Goal: Complete application form

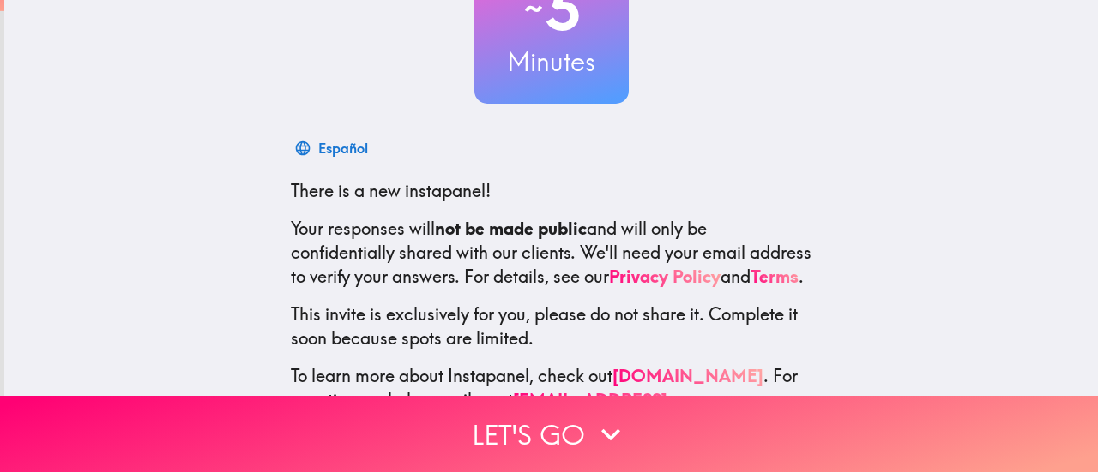
scroll to position [240, 0]
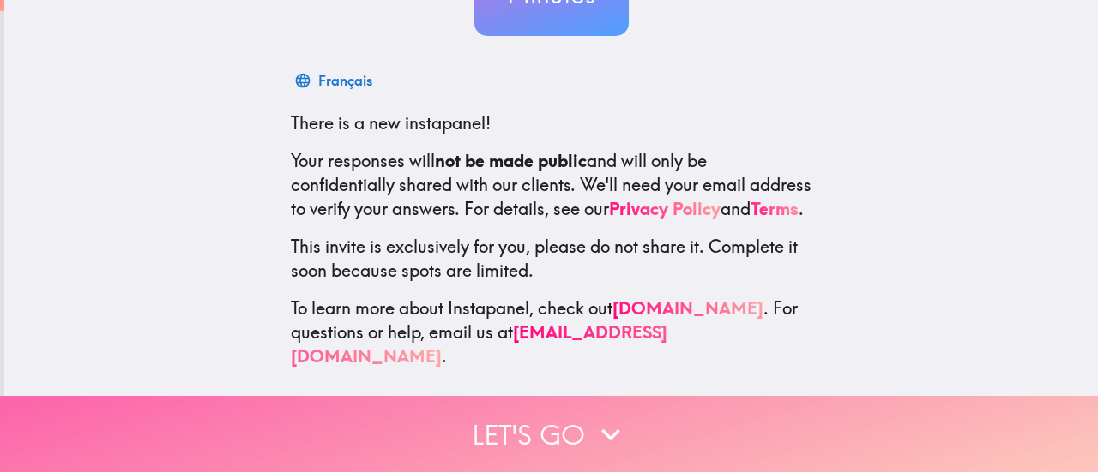
click at [569, 424] on button "Let's go" at bounding box center [549, 434] width 1098 height 76
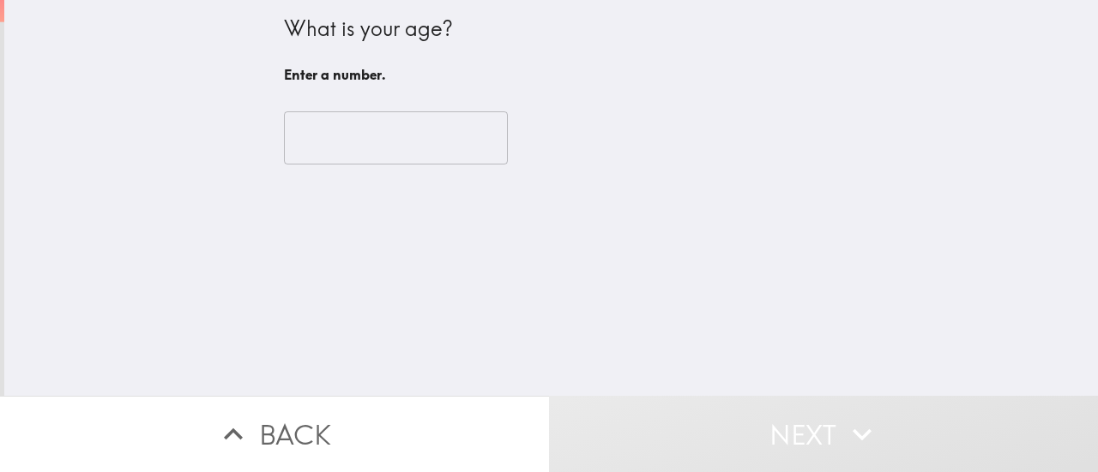
click at [381, 141] on input "number" at bounding box center [396, 137] width 224 height 53
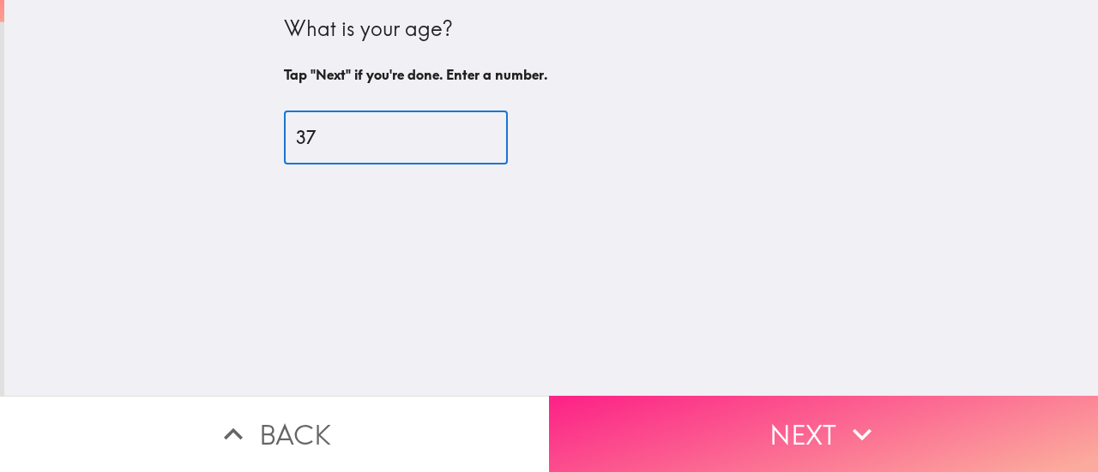
type input "37"
click at [852, 416] on icon "button" at bounding box center [862, 435] width 38 height 38
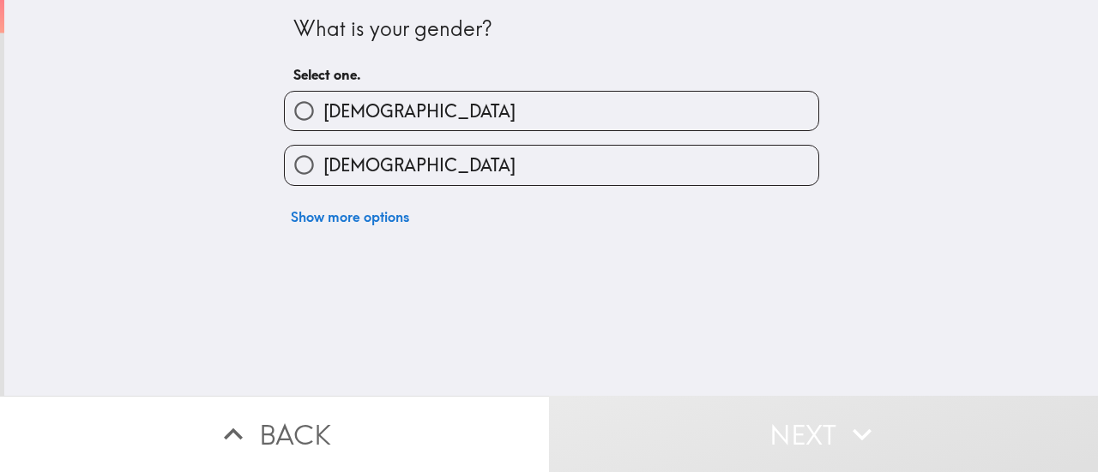
click at [394, 169] on label "[DEMOGRAPHIC_DATA]" at bounding box center [551, 165] width 533 height 39
click at [323, 169] on input "[DEMOGRAPHIC_DATA]" at bounding box center [304, 165] width 39 height 39
radio input "true"
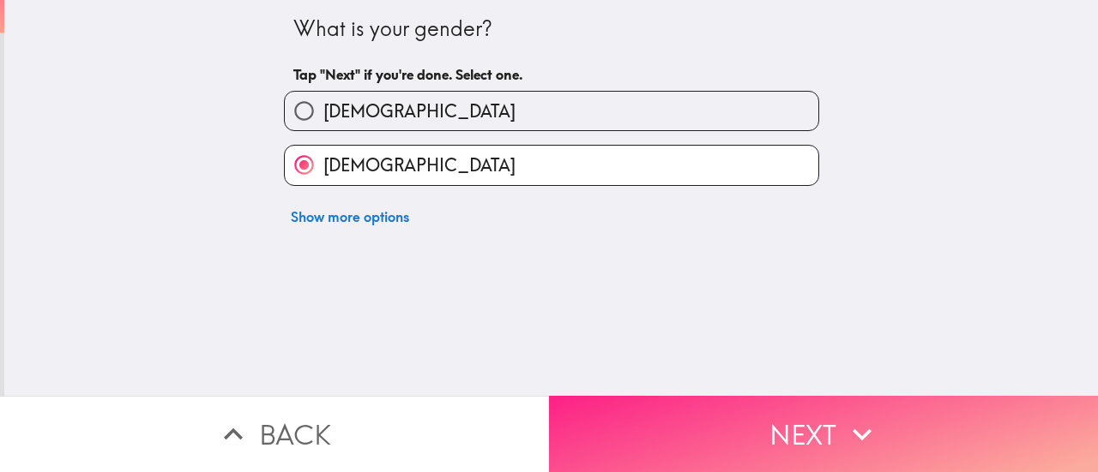
click at [822, 412] on button "Next" at bounding box center [823, 434] width 549 height 76
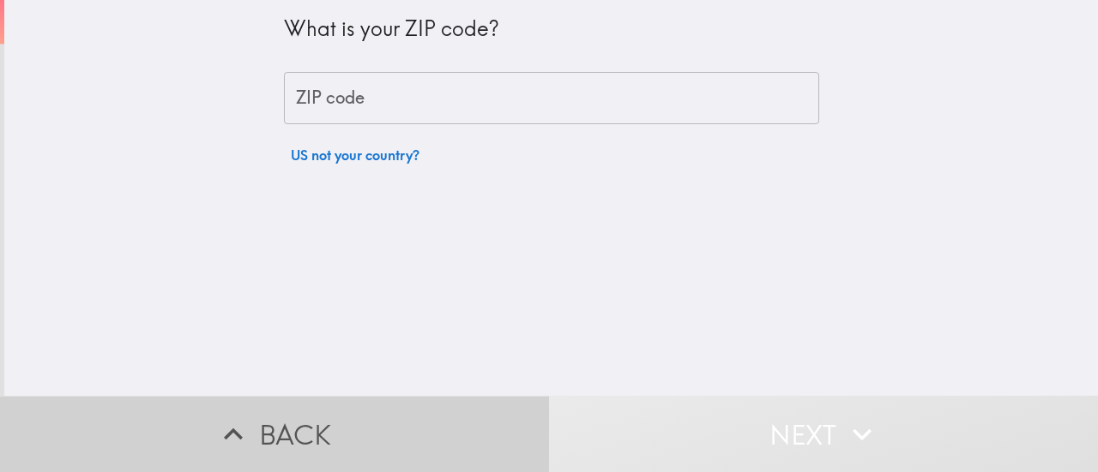
click at [268, 405] on button "Back" at bounding box center [274, 434] width 549 height 76
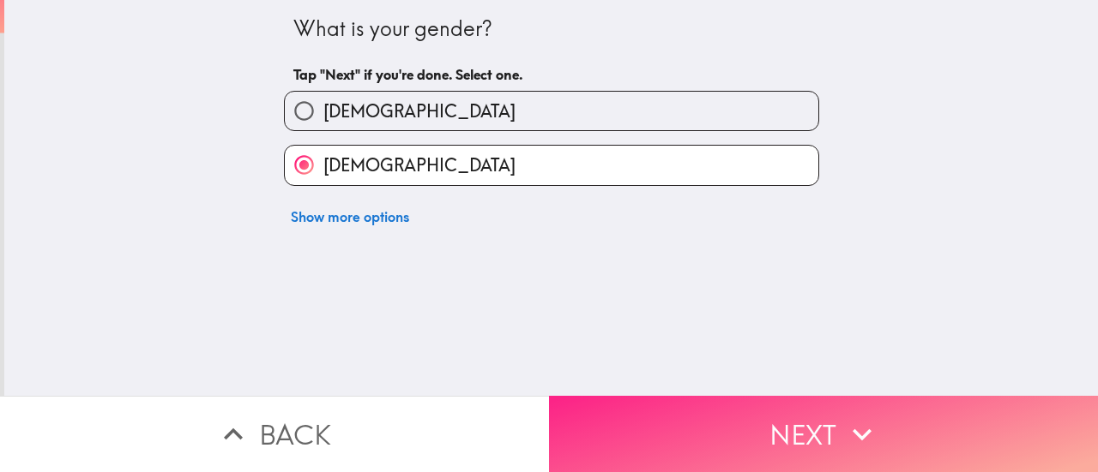
click at [755, 418] on button "Next" at bounding box center [823, 434] width 549 height 76
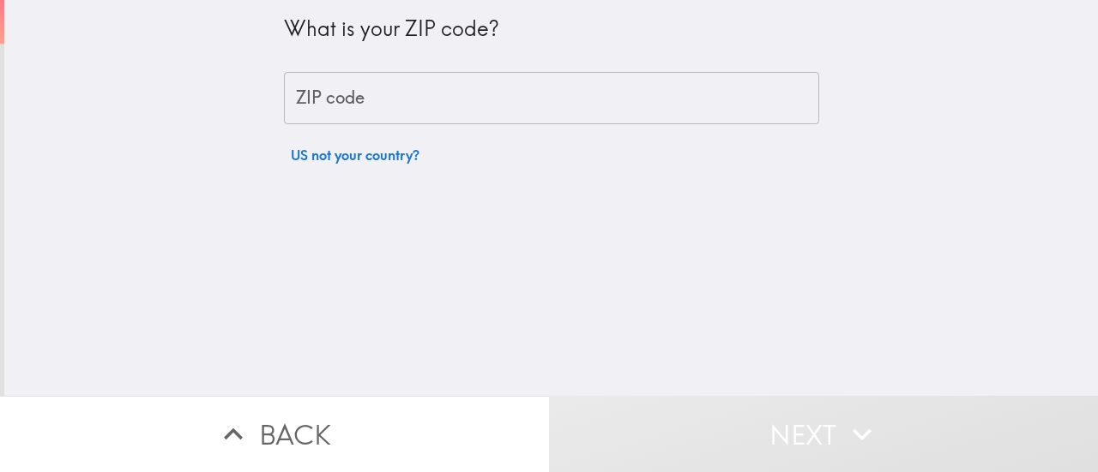
click at [362, 111] on input "ZIP code" at bounding box center [551, 98] width 535 height 53
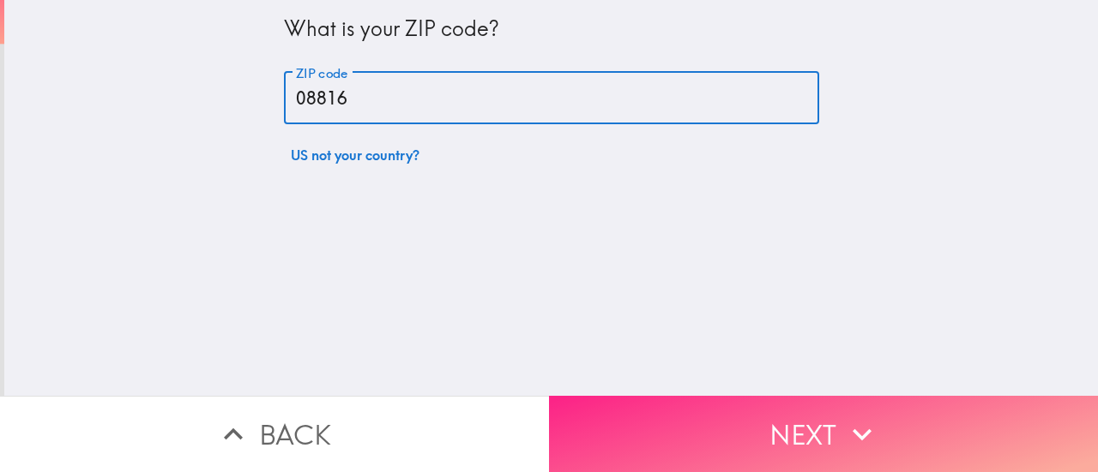
type input "08816"
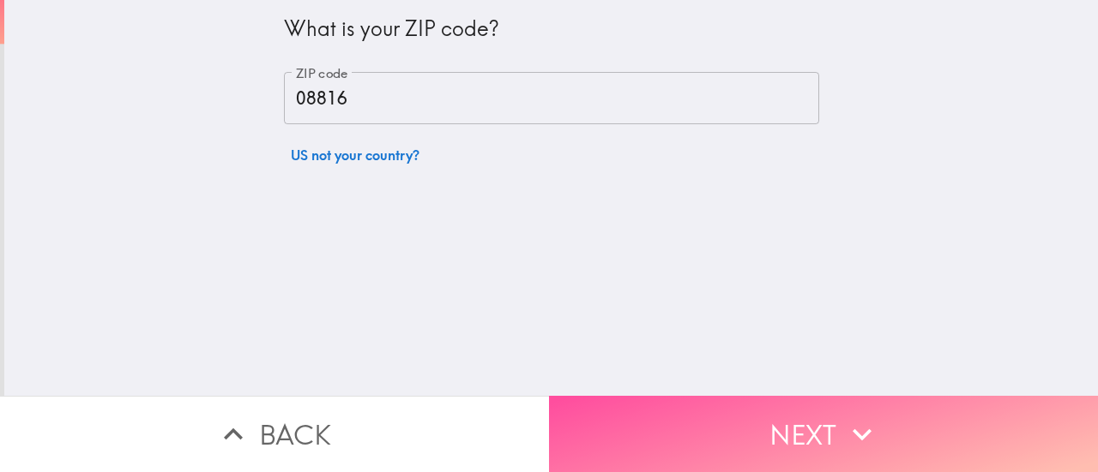
click at [773, 421] on button "Next" at bounding box center [823, 434] width 549 height 76
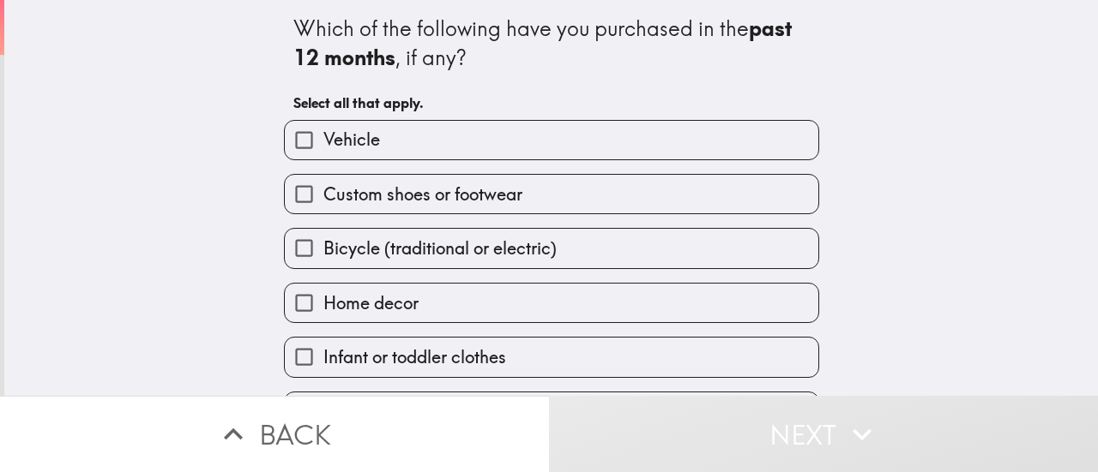
scroll to position [86, 0]
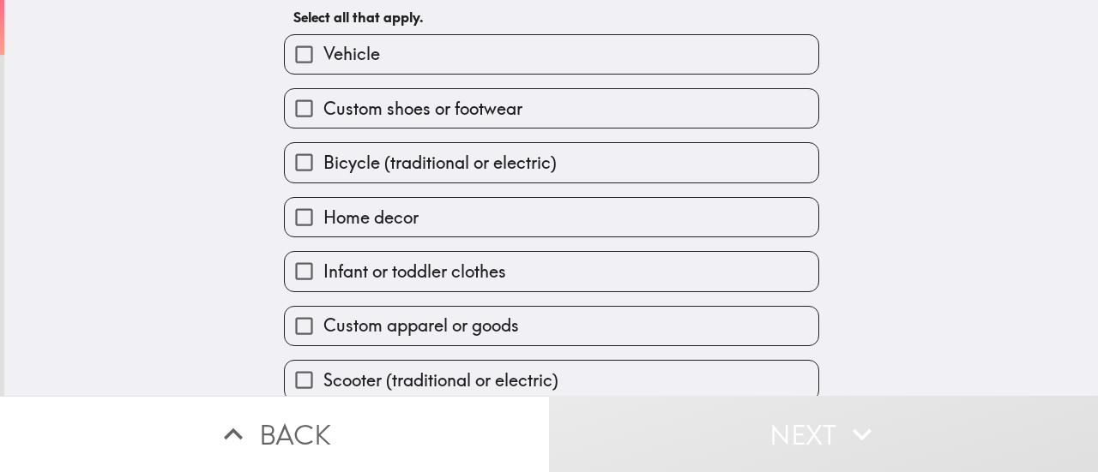
click at [405, 211] on span "Home decor" at bounding box center [370, 218] width 95 height 24
click at [323, 211] on input "Home decor" at bounding box center [304, 217] width 39 height 39
checkbox input "true"
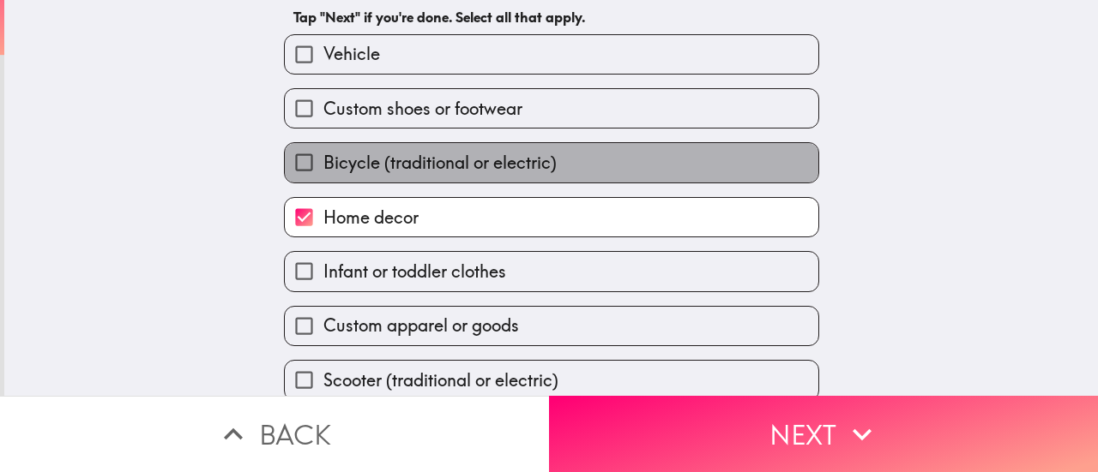
click at [400, 146] on label "Bicycle (traditional or electric)" at bounding box center [551, 162] width 533 height 39
click at [323, 146] on input "Bicycle (traditional or electric)" at bounding box center [304, 162] width 39 height 39
checkbox input "true"
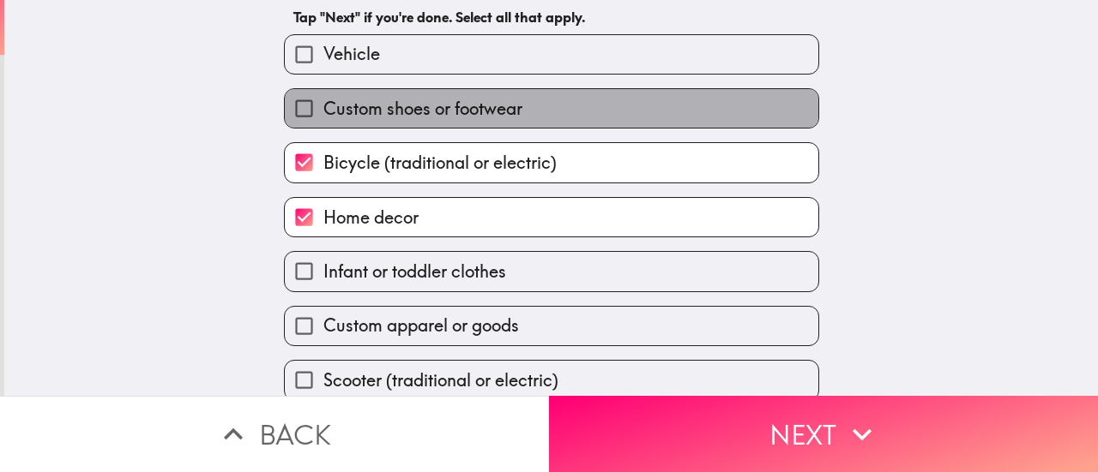
click at [384, 111] on span "Custom shoes or footwear" at bounding box center [422, 109] width 199 height 24
click at [323, 111] on input "Custom shoes or footwear" at bounding box center [304, 108] width 39 height 39
checkbox input "true"
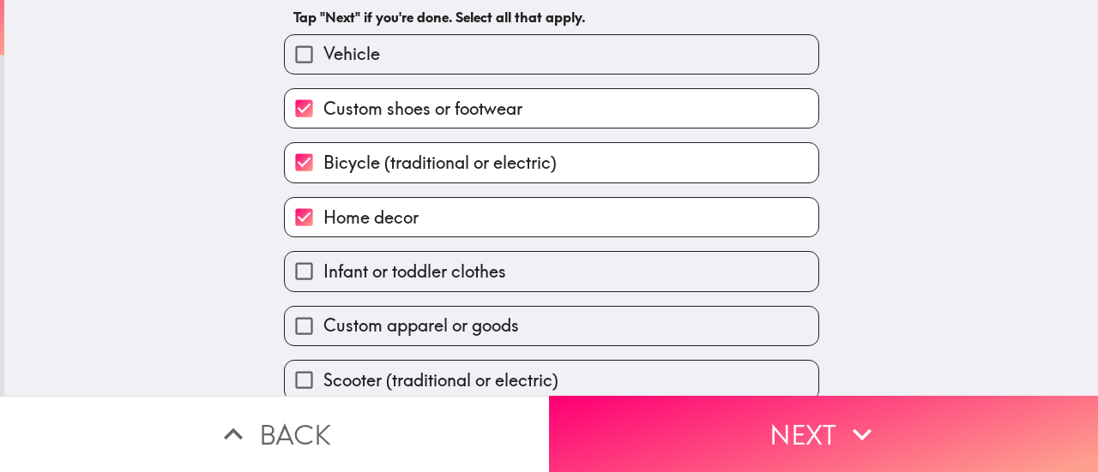
click at [403, 268] on span "Infant or toddler clothes" at bounding box center [414, 272] width 183 height 24
click at [323, 268] on input "Infant or toddler clothes" at bounding box center [304, 271] width 39 height 39
checkbox input "true"
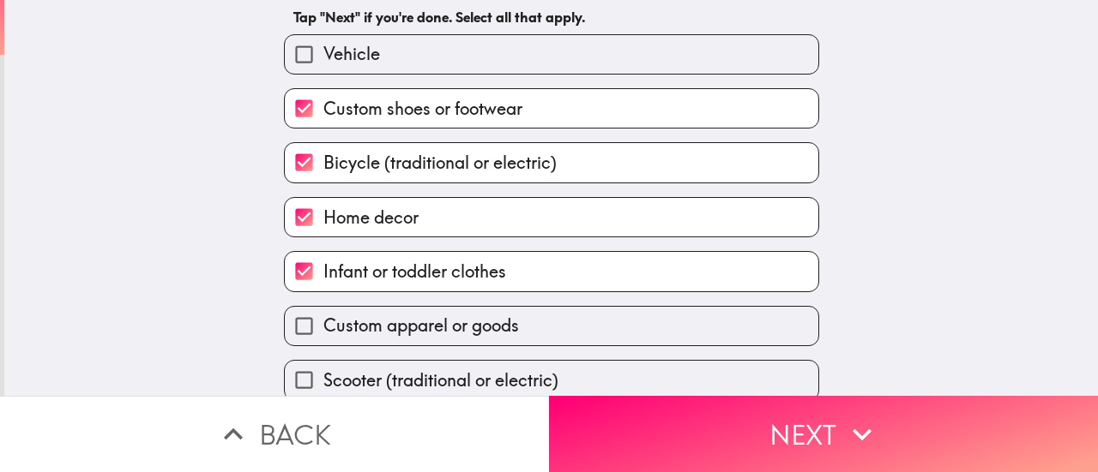
click at [384, 315] on label "Custom apparel or goods" at bounding box center [551, 326] width 533 height 39
click at [323, 315] on input "Custom apparel or goods" at bounding box center [304, 326] width 39 height 39
checkbox input "true"
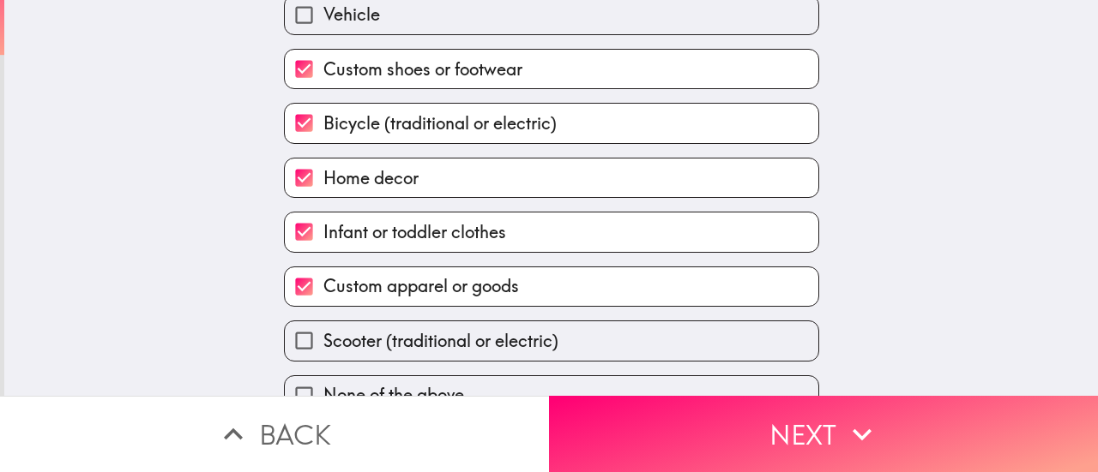
scroll to position [162, 0]
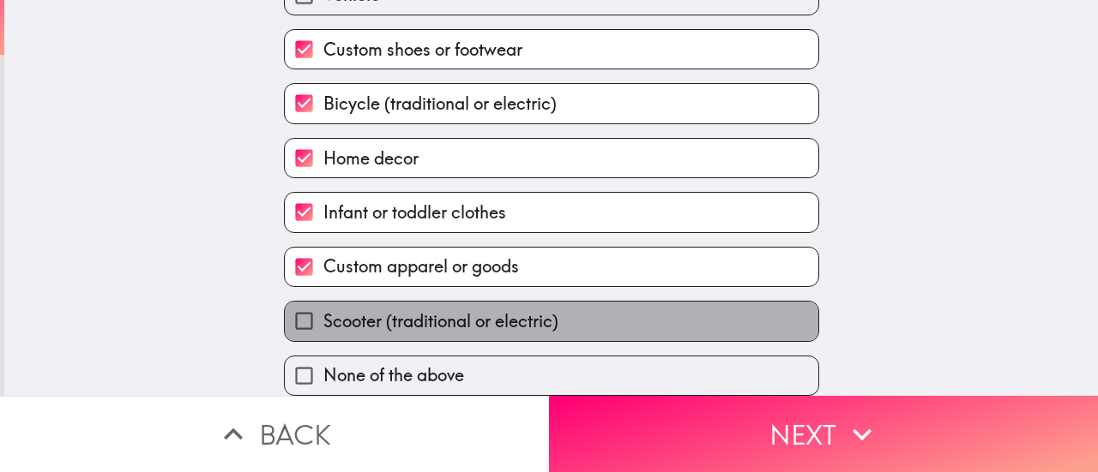
click at [535, 302] on label "Scooter (traditional or electric)" at bounding box center [551, 321] width 533 height 39
click at [323, 302] on input "Scooter (traditional or electric)" at bounding box center [304, 321] width 39 height 39
checkbox input "true"
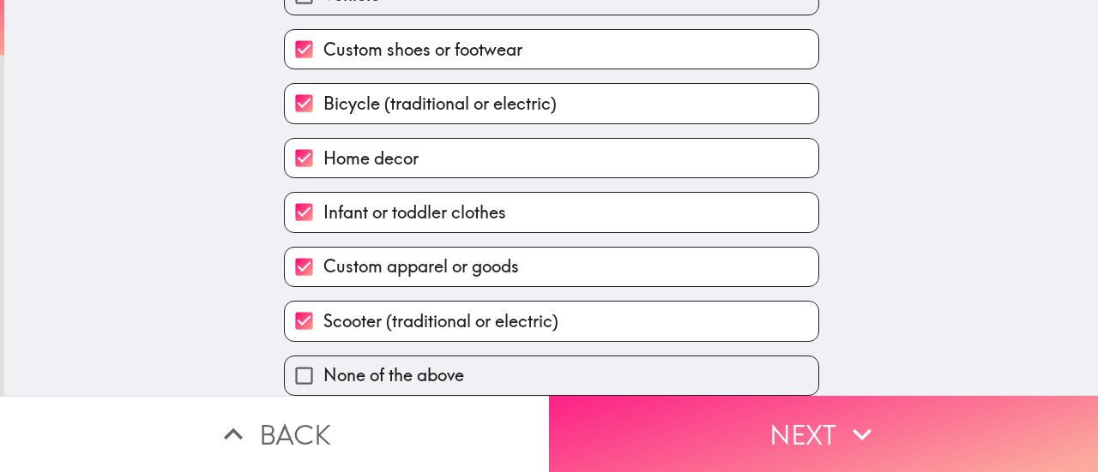
click at [826, 423] on button "Next" at bounding box center [823, 434] width 549 height 76
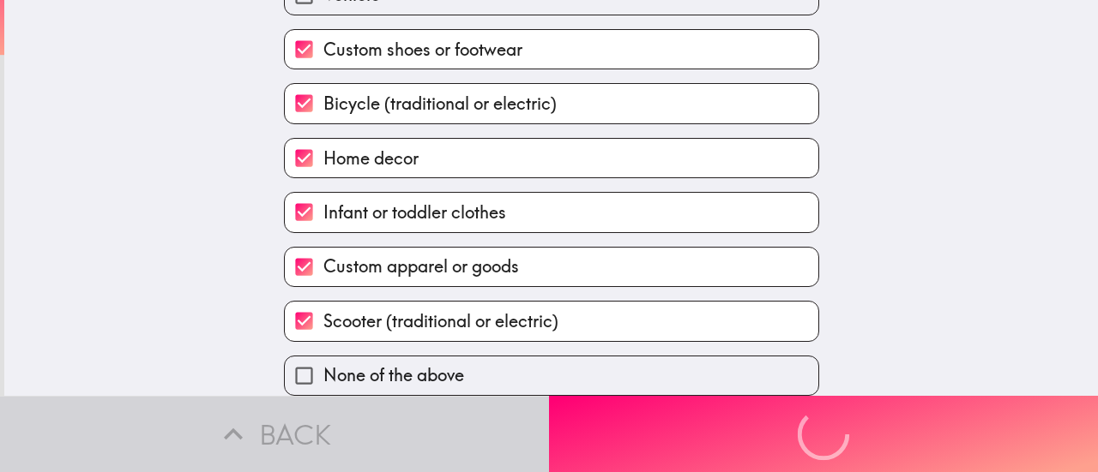
scroll to position [0, 0]
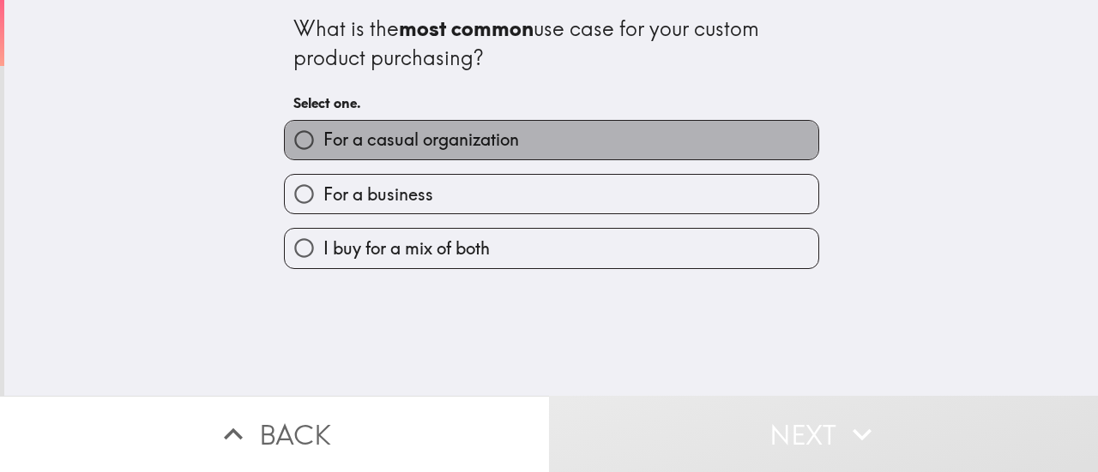
click at [346, 138] on span "For a casual organization" at bounding box center [421, 140] width 196 height 24
click at [323, 138] on input "For a casual organization" at bounding box center [304, 140] width 39 height 39
radio input "true"
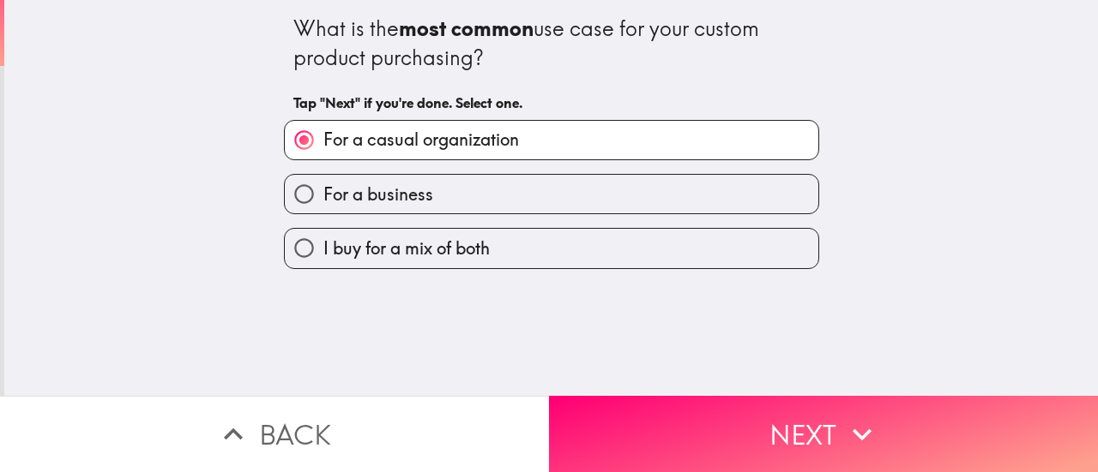
click at [327, 184] on span "For a business" at bounding box center [378, 195] width 110 height 24
click at [323, 184] on input "For a business" at bounding box center [304, 194] width 39 height 39
radio input "true"
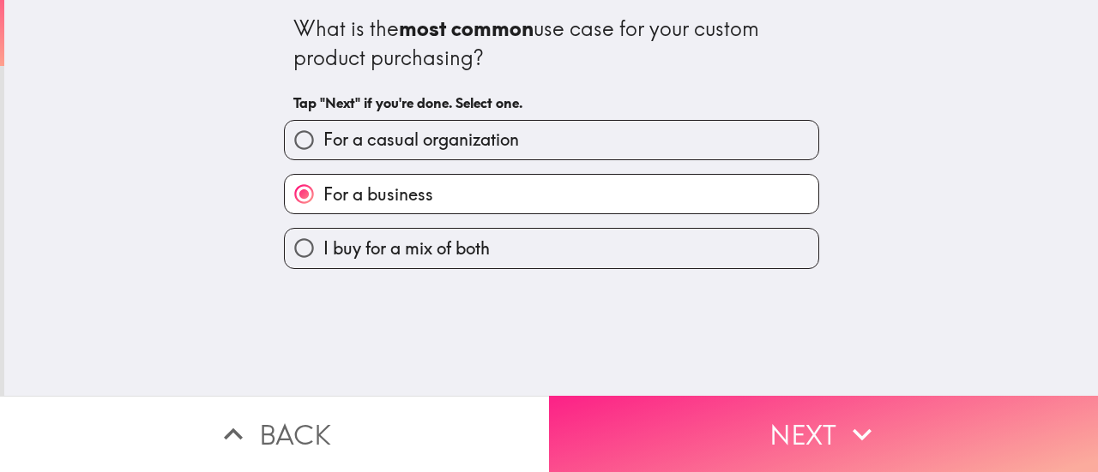
click at [715, 414] on button "Next" at bounding box center [823, 434] width 549 height 76
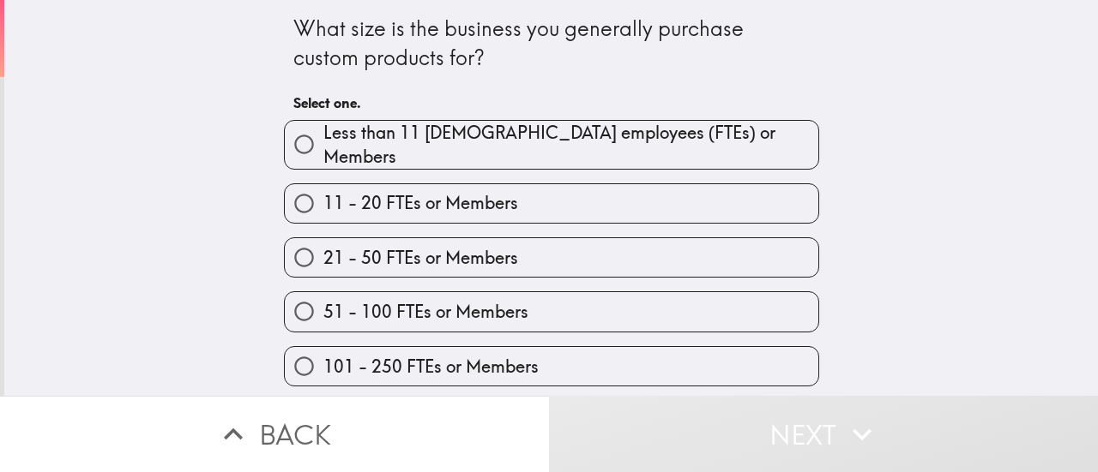
click at [391, 146] on span "Less than 11 [DEMOGRAPHIC_DATA] employees (FTEs) or Members" at bounding box center [570, 145] width 495 height 48
click at [323, 146] on input "Less than 11 [DEMOGRAPHIC_DATA] employees (FTEs) or Members" at bounding box center [304, 144] width 39 height 39
radio input "true"
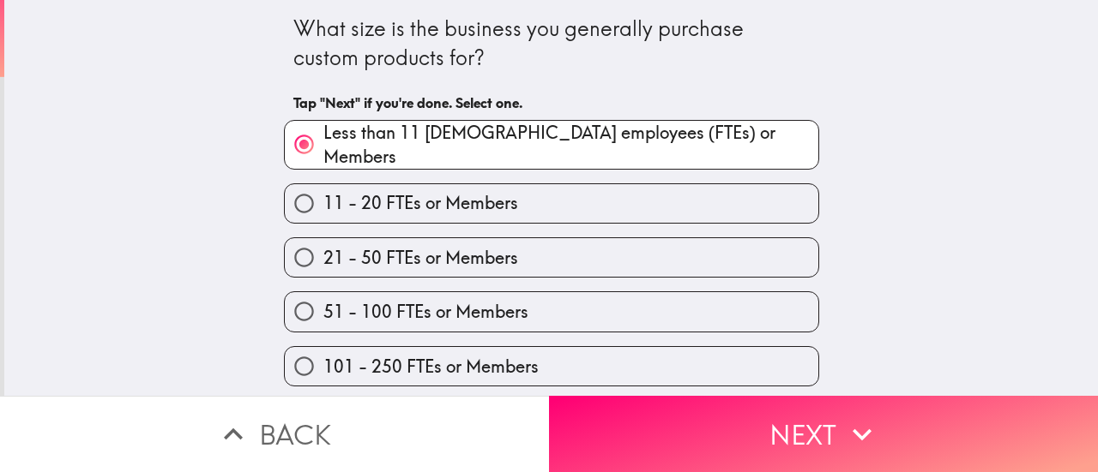
click at [378, 207] on span "11 - 20 FTEs or Members" at bounding box center [420, 203] width 195 height 24
click at [323, 207] on input "11 - 20 FTEs or Members" at bounding box center [304, 203] width 39 height 39
radio input "true"
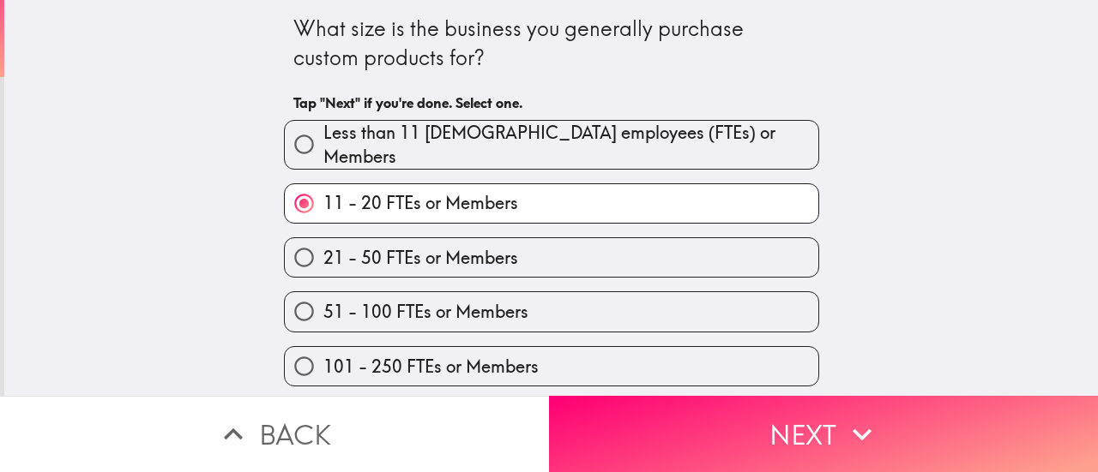
click at [384, 246] on span "21 - 50 FTEs or Members" at bounding box center [420, 258] width 195 height 24
click at [323, 241] on input "21 - 50 FTEs or Members" at bounding box center [304, 257] width 39 height 39
radio input "true"
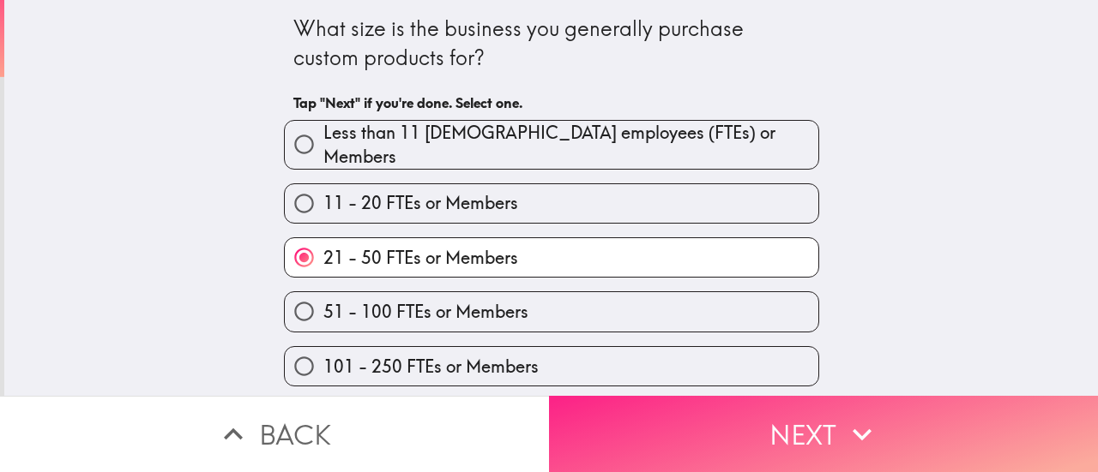
click at [796, 431] on button "Next" at bounding box center [823, 434] width 549 height 76
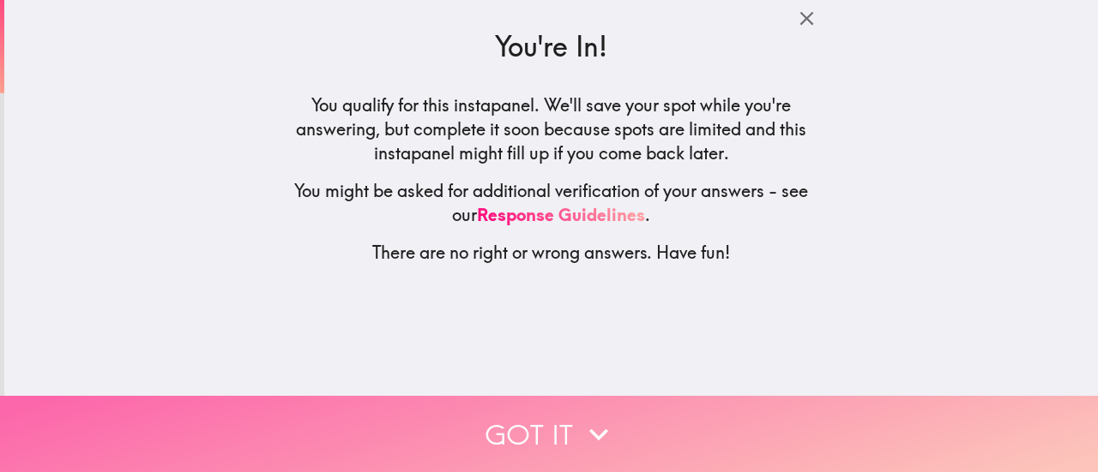
click at [598, 429] on icon "button" at bounding box center [598, 435] width 19 height 12
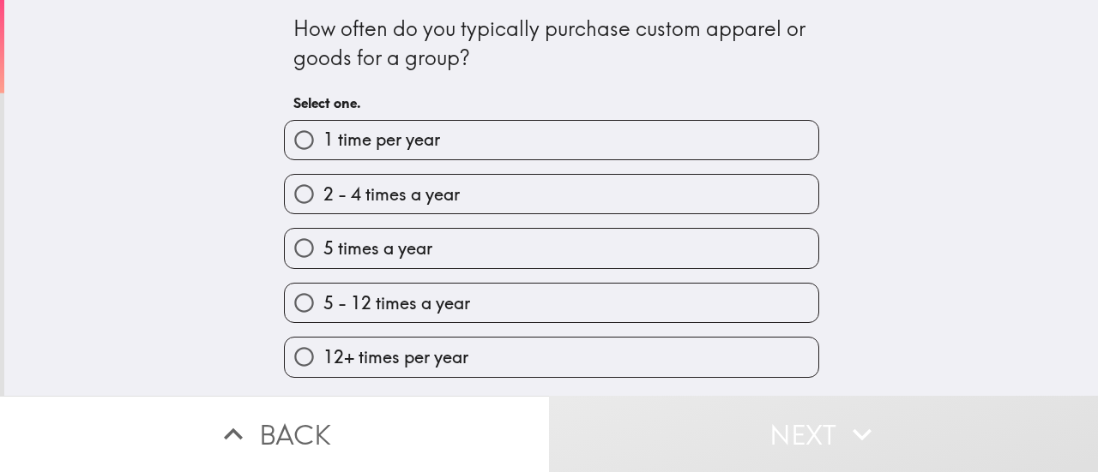
click at [400, 189] on span "2 - 4 times a year" at bounding box center [391, 195] width 136 height 24
click at [323, 189] on input "2 - 4 times a year" at bounding box center [304, 194] width 39 height 39
radio input "true"
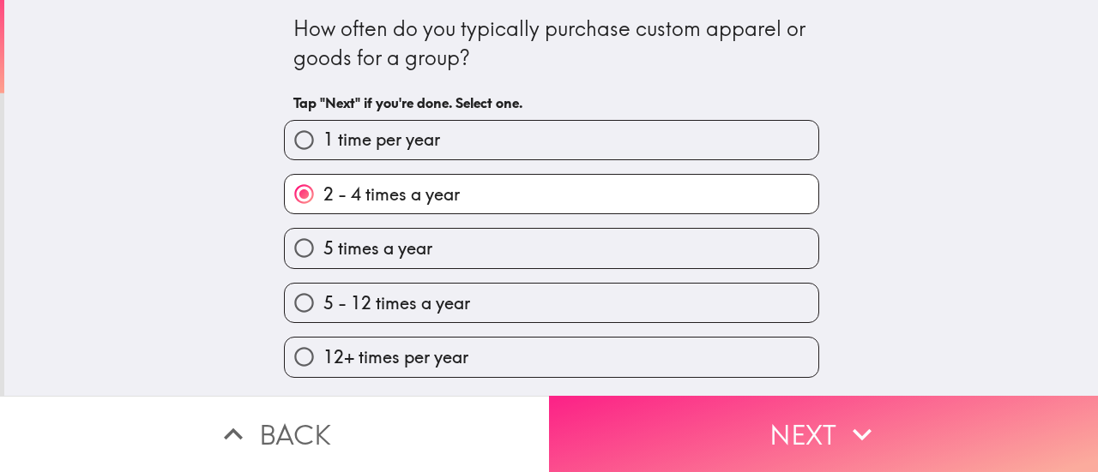
click at [707, 412] on button "Next" at bounding box center [823, 434] width 549 height 76
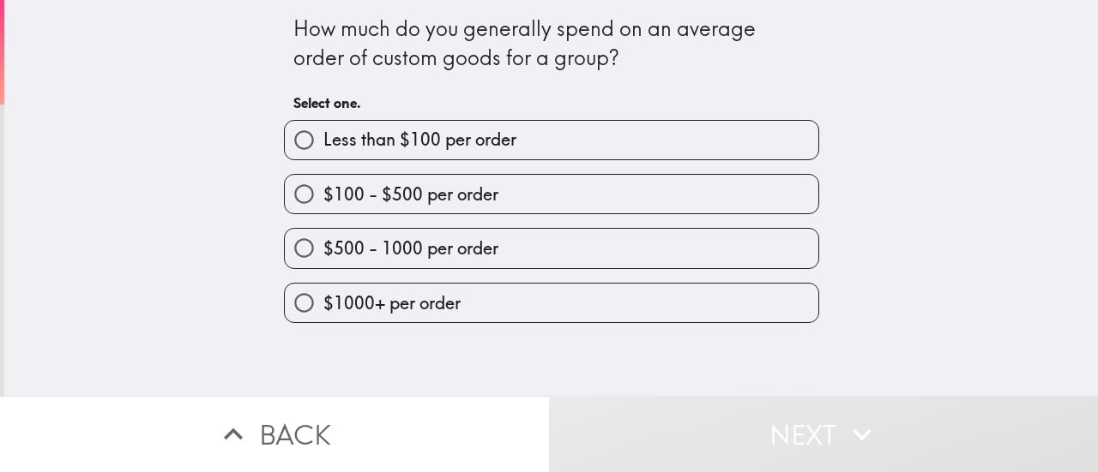
click at [370, 193] on span "$100 - $500 per order" at bounding box center [410, 195] width 175 height 24
click at [323, 193] on input "$100 - $500 per order" at bounding box center [304, 194] width 39 height 39
radio input "true"
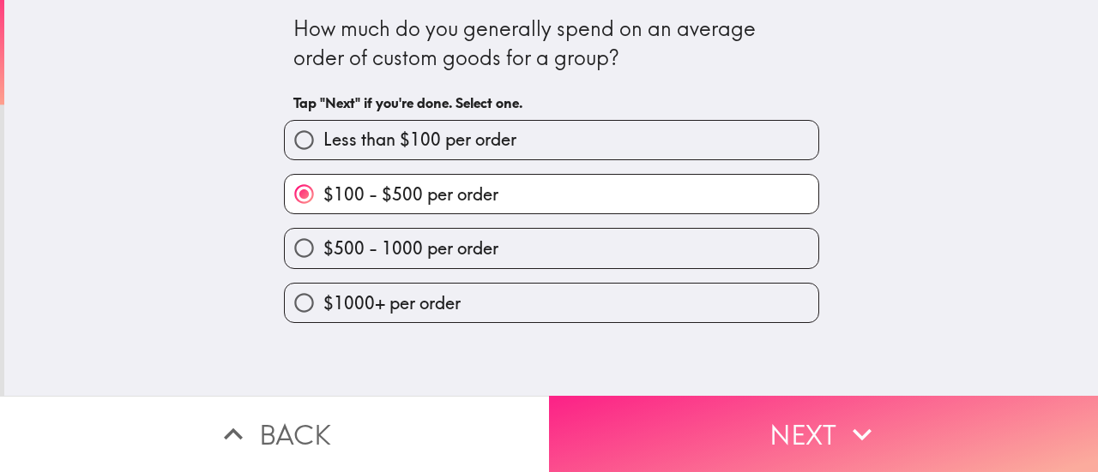
click at [751, 410] on button "Next" at bounding box center [823, 434] width 549 height 76
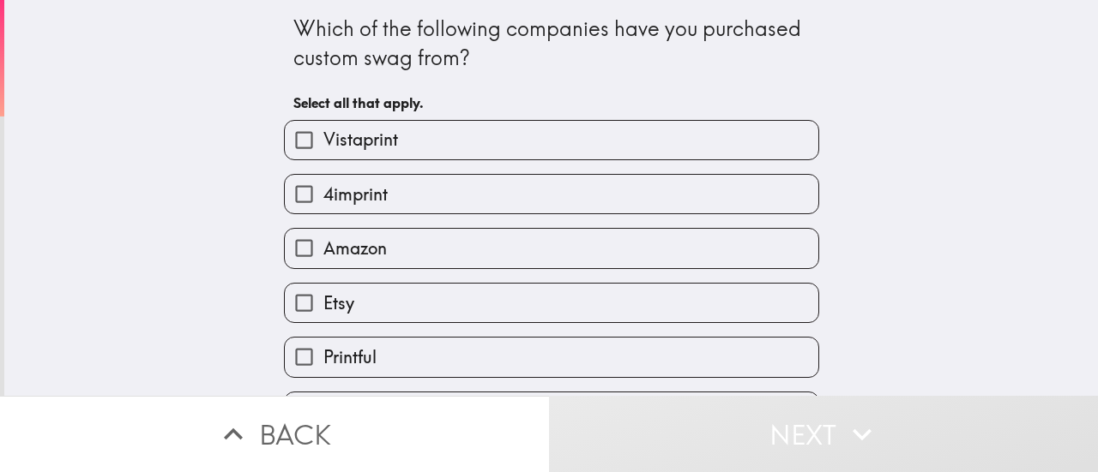
click at [379, 196] on label "4imprint" at bounding box center [551, 194] width 533 height 39
click at [323, 196] on input "4imprint" at bounding box center [304, 194] width 39 height 39
checkbox input "true"
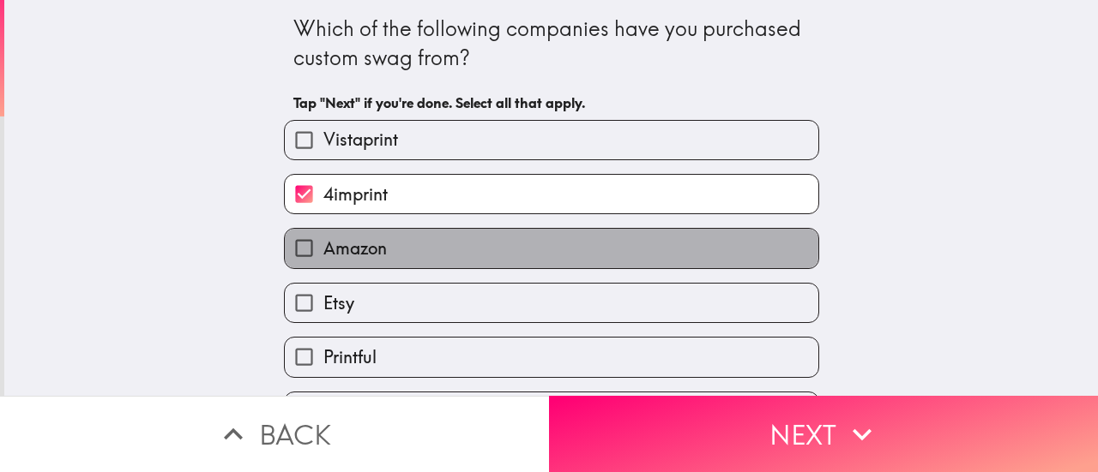
click at [323, 246] on span "Amazon" at bounding box center [354, 249] width 63 height 24
click at [320, 246] on input "Amazon" at bounding box center [304, 248] width 39 height 39
checkbox input "true"
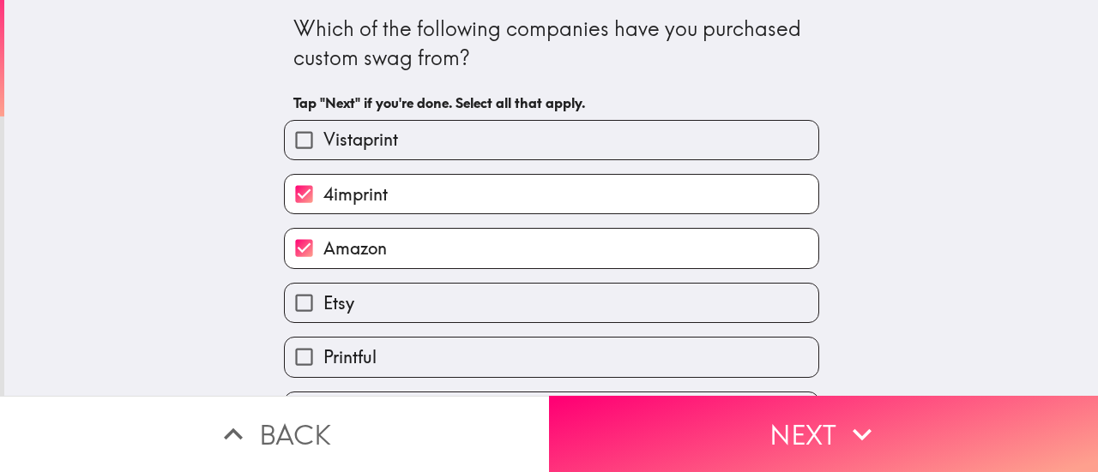
click at [326, 366] on span "Printful" at bounding box center [349, 358] width 53 height 24
click at [323, 366] on input "Printful" at bounding box center [304, 357] width 39 height 39
checkbox input "true"
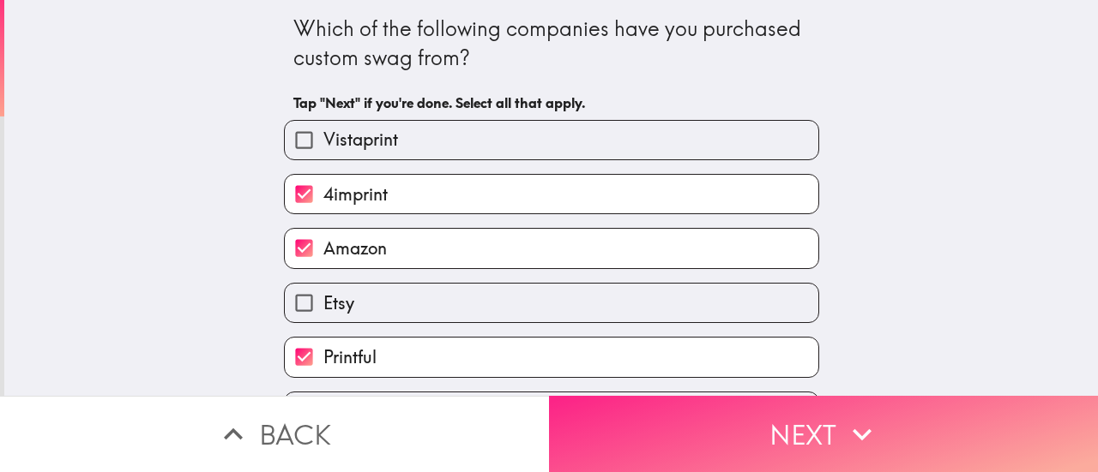
click at [717, 418] on button "Next" at bounding box center [823, 434] width 549 height 76
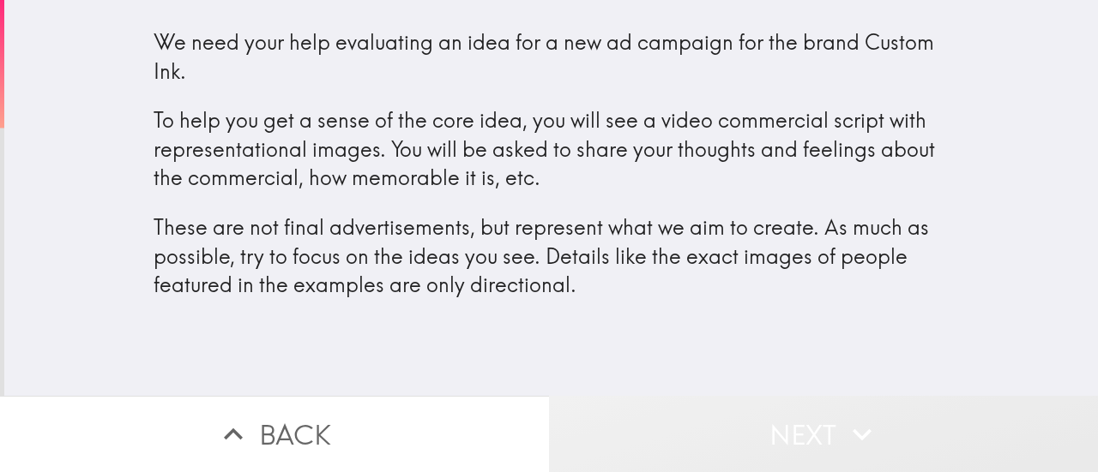
click at [698, 408] on button "Next" at bounding box center [823, 434] width 549 height 76
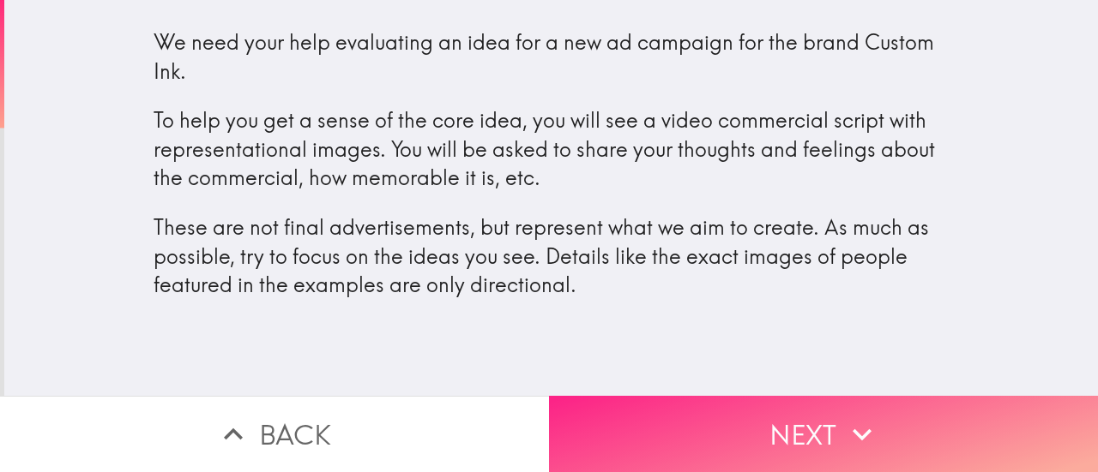
click at [683, 428] on button "Next" at bounding box center [823, 434] width 549 height 76
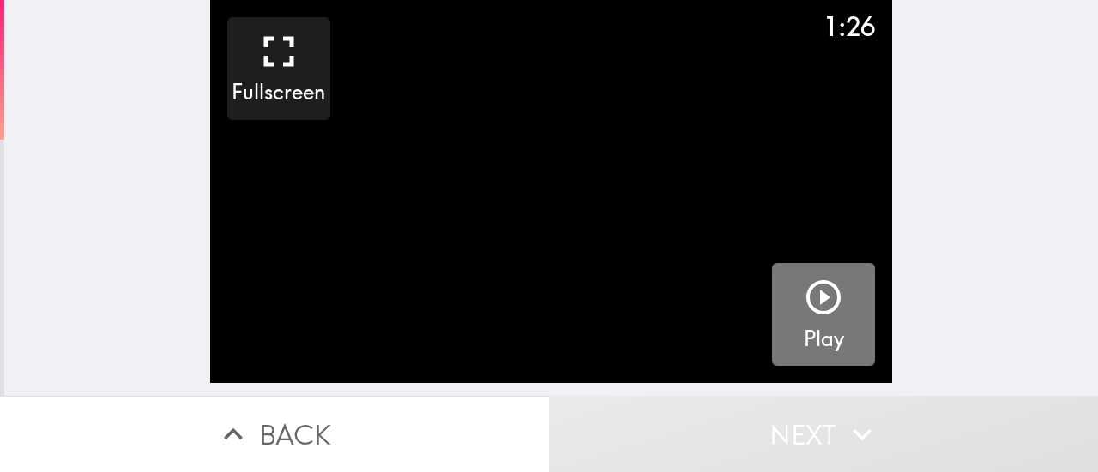
click at [804, 280] on icon "button" at bounding box center [823, 297] width 41 height 41
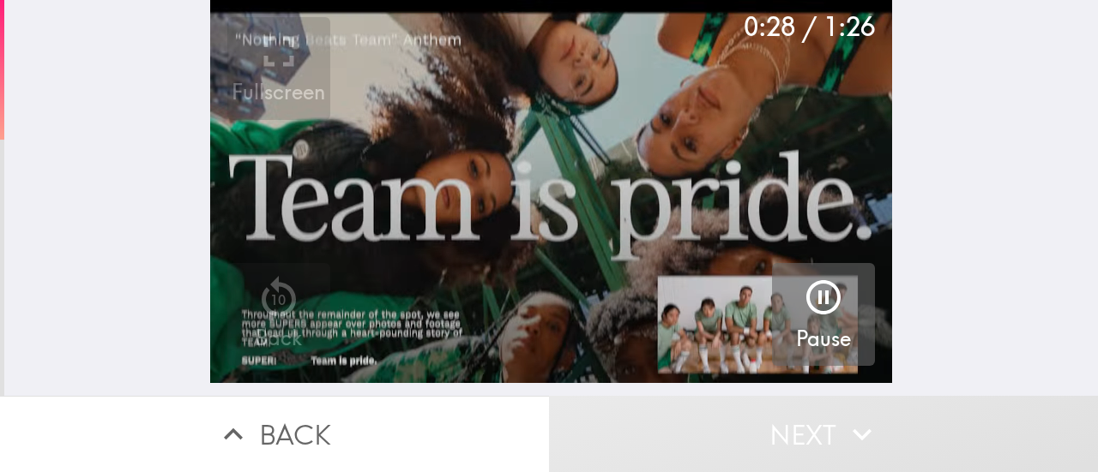
click at [103, 166] on div "0:28 / 1:26 Fullscreen 10 Back Pause" at bounding box center [550, 198] width 1093 height 396
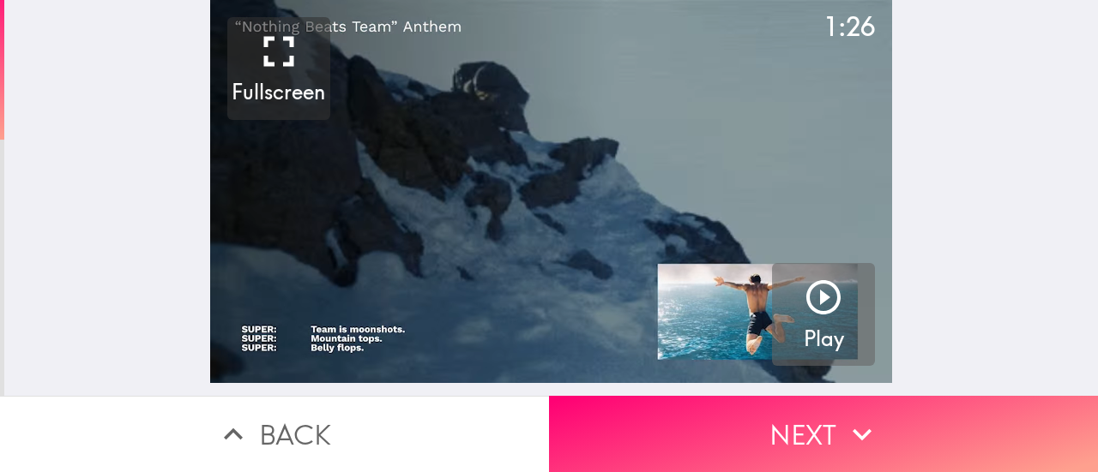
click at [825, 311] on icon "button" at bounding box center [823, 297] width 41 height 41
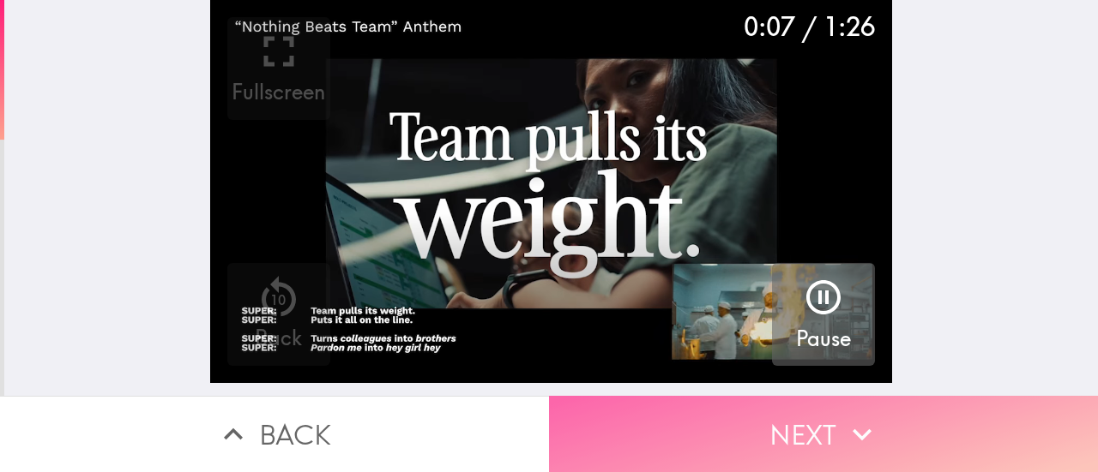
drag, startPoint x: 797, startPoint y: 419, endPoint x: 789, endPoint y: 412, distance: 11.0
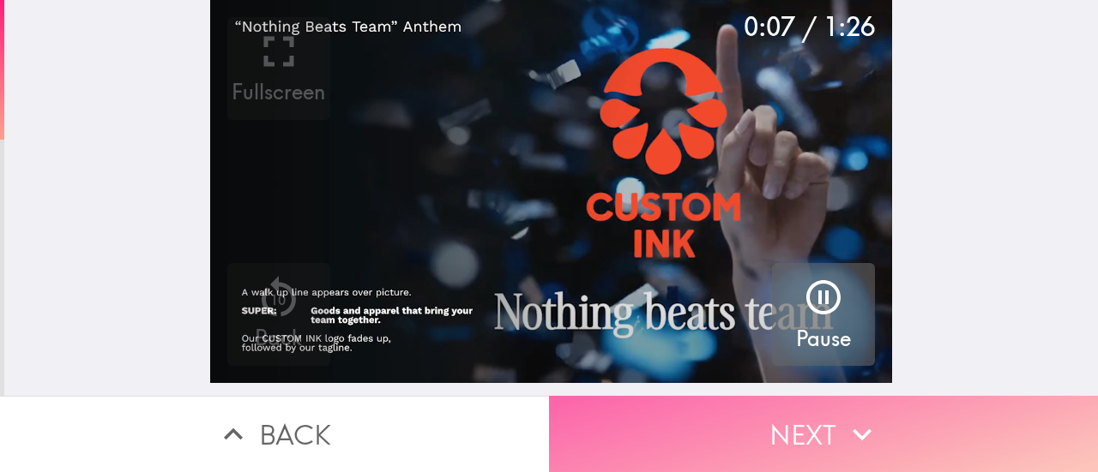
click at [796, 418] on button "Next" at bounding box center [823, 434] width 549 height 76
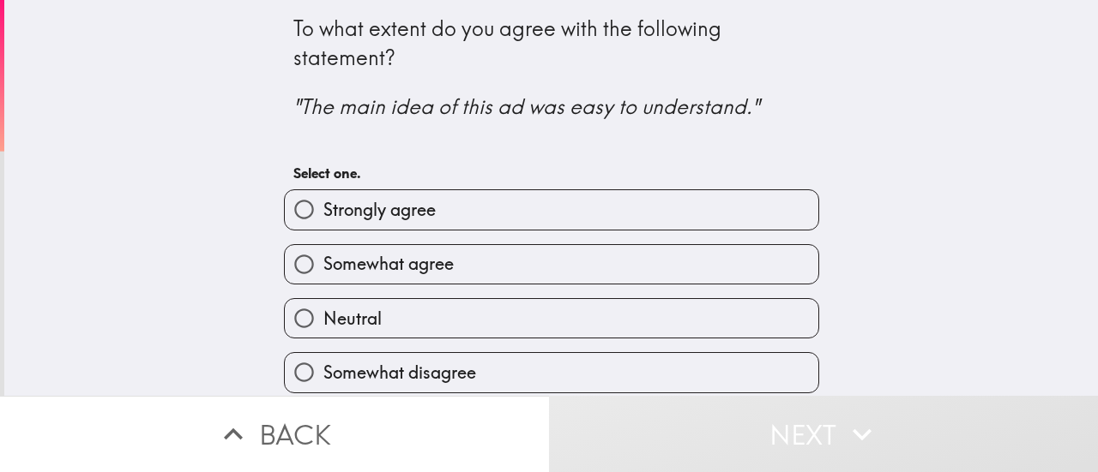
click at [420, 217] on span "Strongly agree" at bounding box center [379, 210] width 112 height 24
click at [323, 217] on input "Strongly agree" at bounding box center [304, 209] width 39 height 39
radio input "true"
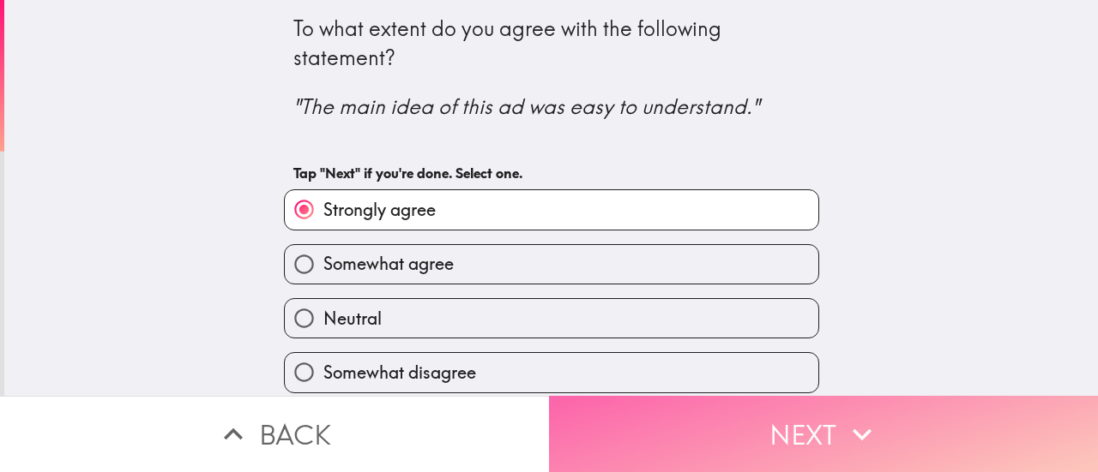
click at [745, 420] on button "Next" at bounding box center [823, 434] width 549 height 76
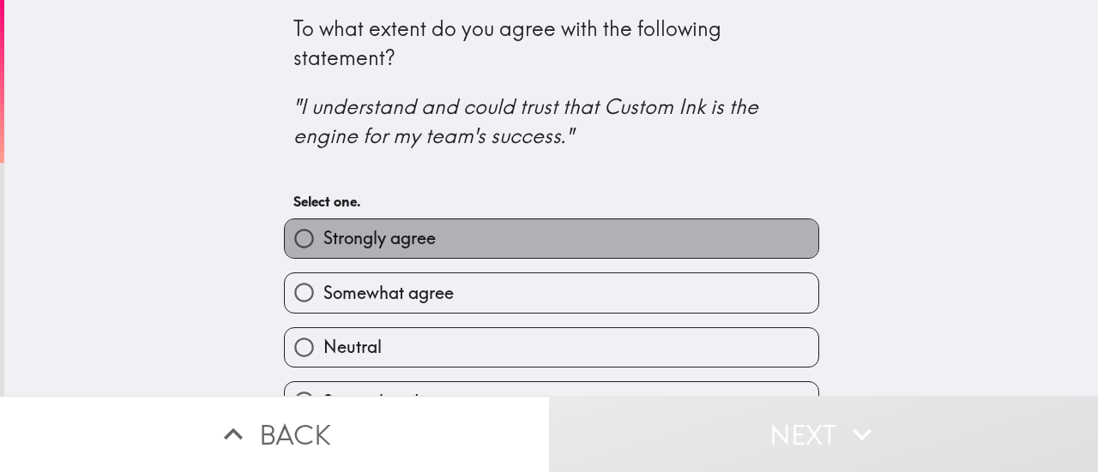
click at [449, 250] on label "Strongly agree" at bounding box center [551, 239] width 533 height 39
click at [323, 250] on input "Strongly agree" at bounding box center [304, 239] width 39 height 39
radio input "true"
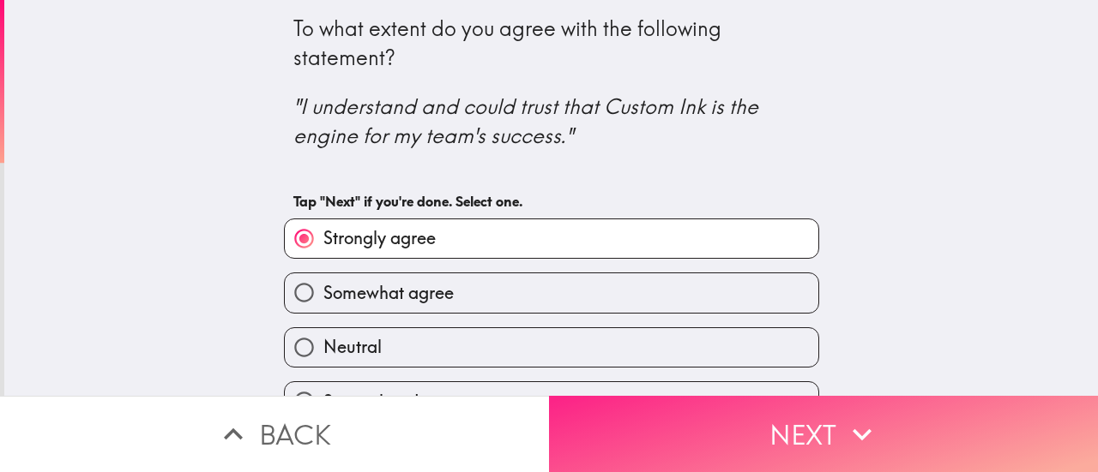
click at [758, 418] on button "Next" at bounding box center [823, 434] width 549 height 76
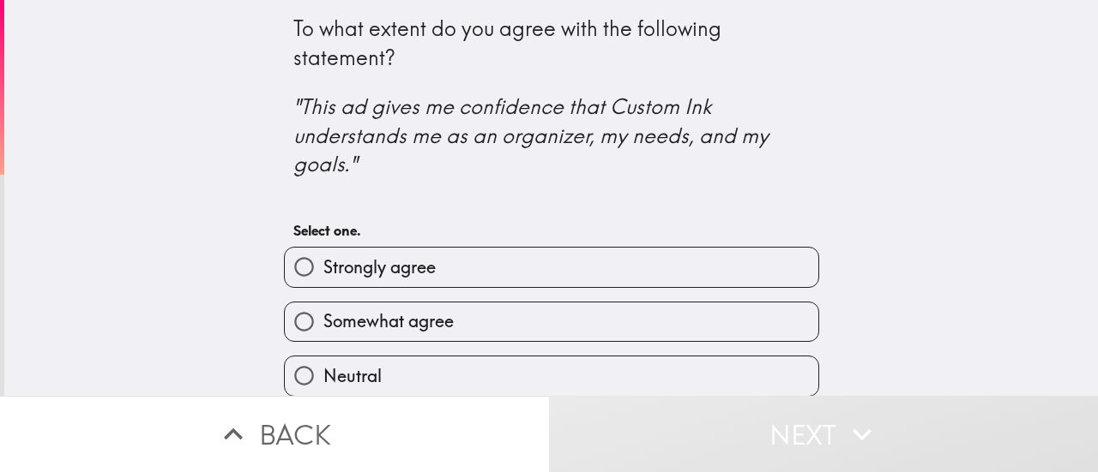
click at [381, 268] on span "Strongly agree" at bounding box center [379, 268] width 112 height 24
click at [323, 268] on input "Strongly agree" at bounding box center [304, 267] width 39 height 39
radio input "true"
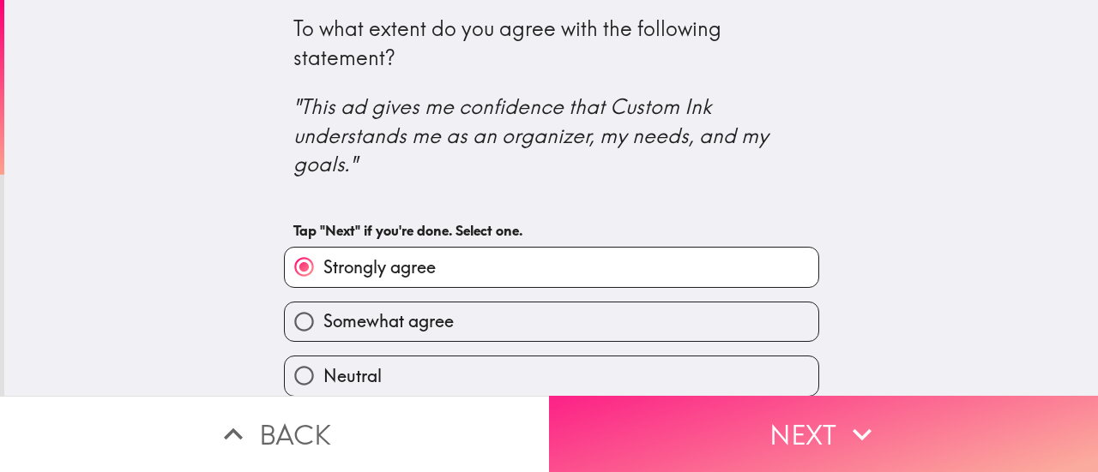
click at [674, 433] on button "Next" at bounding box center [823, 434] width 549 height 76
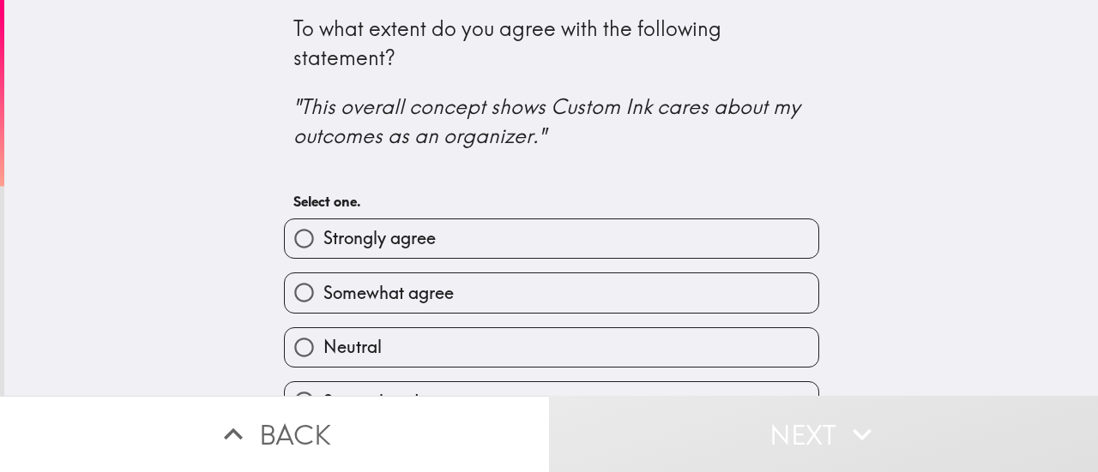
click at [377, 238] on span "Strongly agree" at bounding box center [379, 238] width 112 height 24
click at [323, 238] on input "Strongly agree" at bounding box center [304, 239] width 39 height 39
radio input "true"
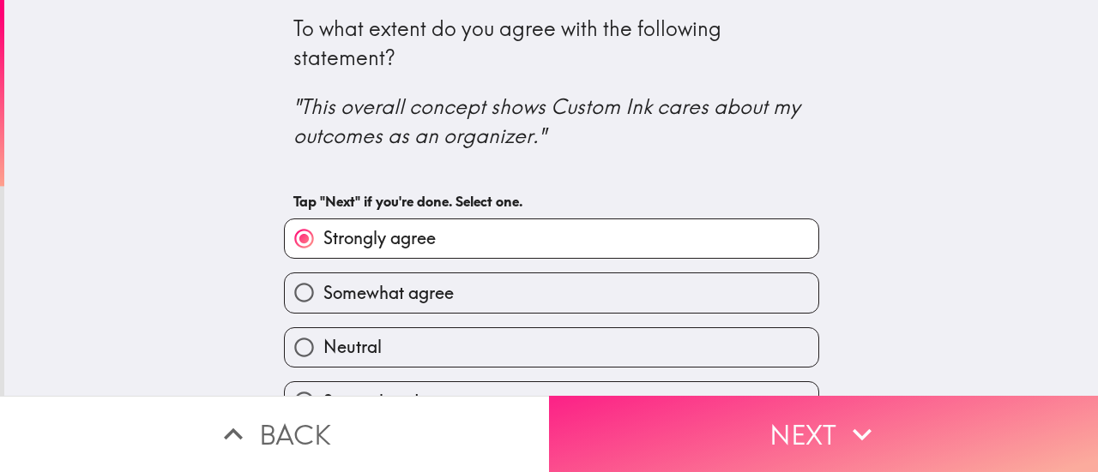
click at [665, 430] on button "Next" at bounding box center [823, 434] width 549 height 76
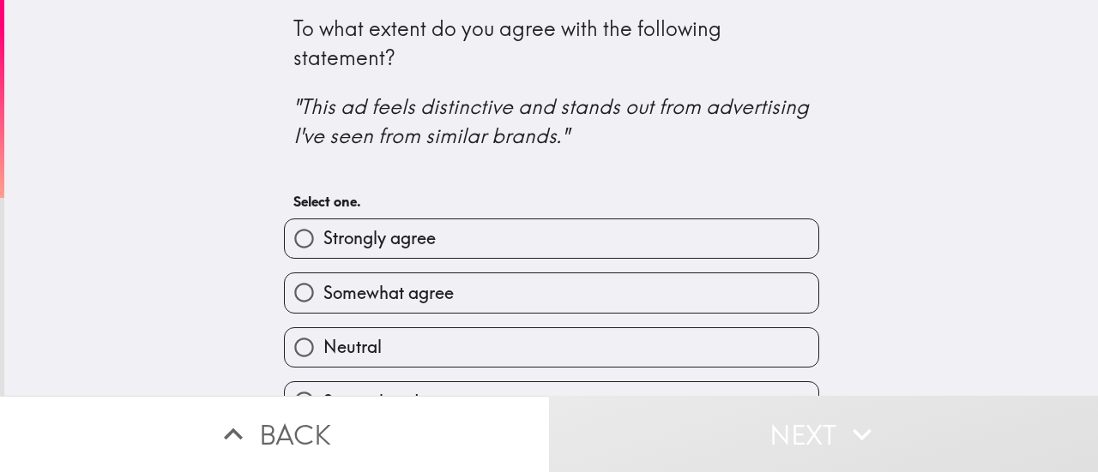
click at [391, 231] on span "Strongly agree" at bounding box center [379, 238] width 112 height 24
click at [323, 231] on input "Strongly agree" at bounding box center [304, 239] width 39 height 39
radio input "true"
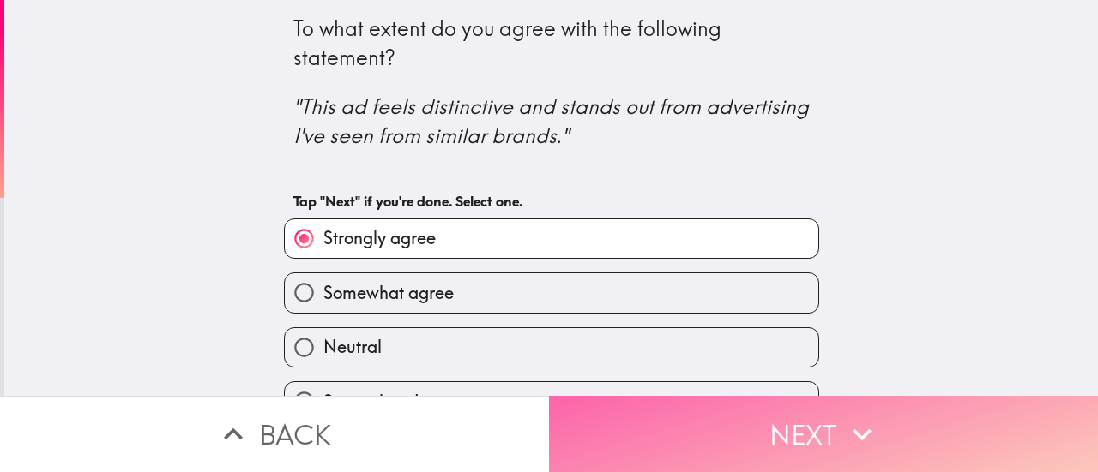
click at [683, 430] on button "Next" at bounding box center [823, 434] width 549 height 76
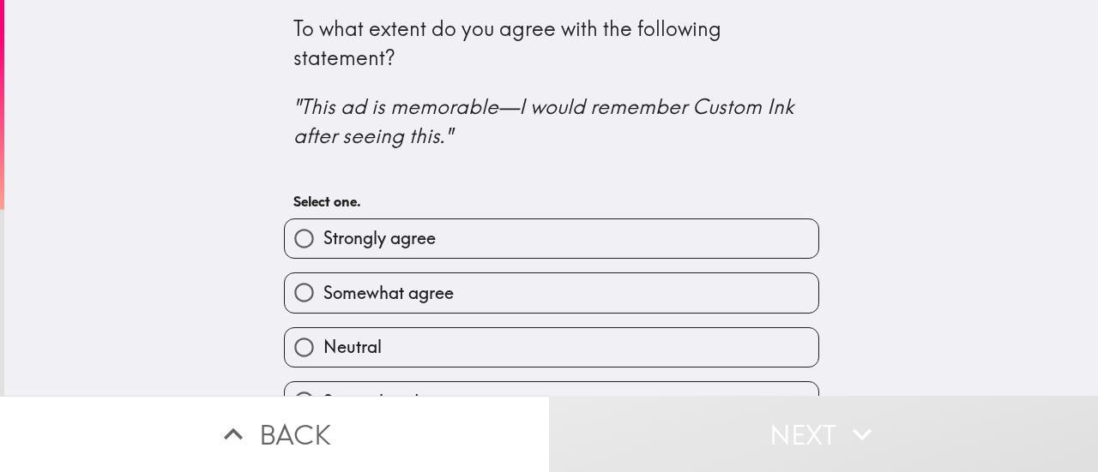
click at [415, 243] on span "Strongly agree" at bounding box center [379, 238] width 112 height 24
click at [323, 243] on input "Strongly agree" at bounding box center [304, 239] width 39 height 39
radio input "true"
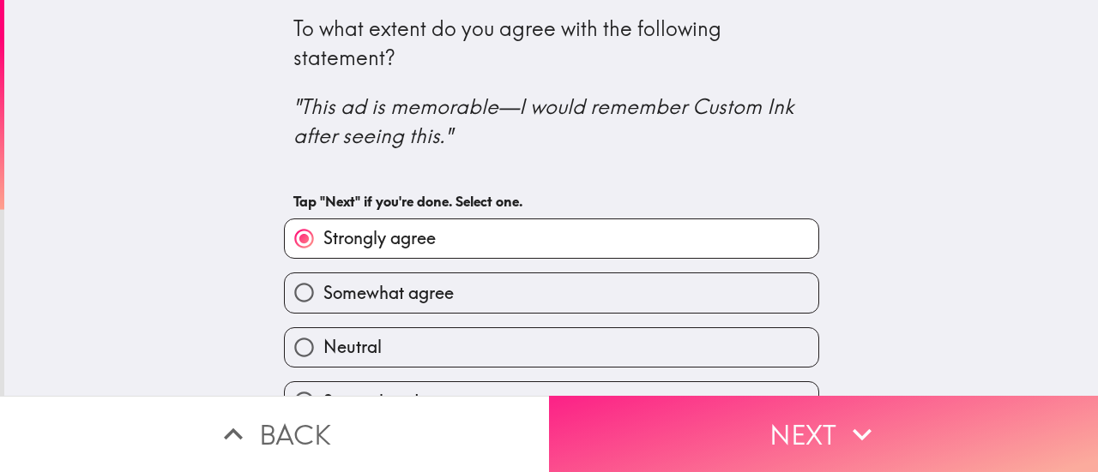
click at [662, 419] on button "Next" at bounding box center [823, 434] width 549 height 76
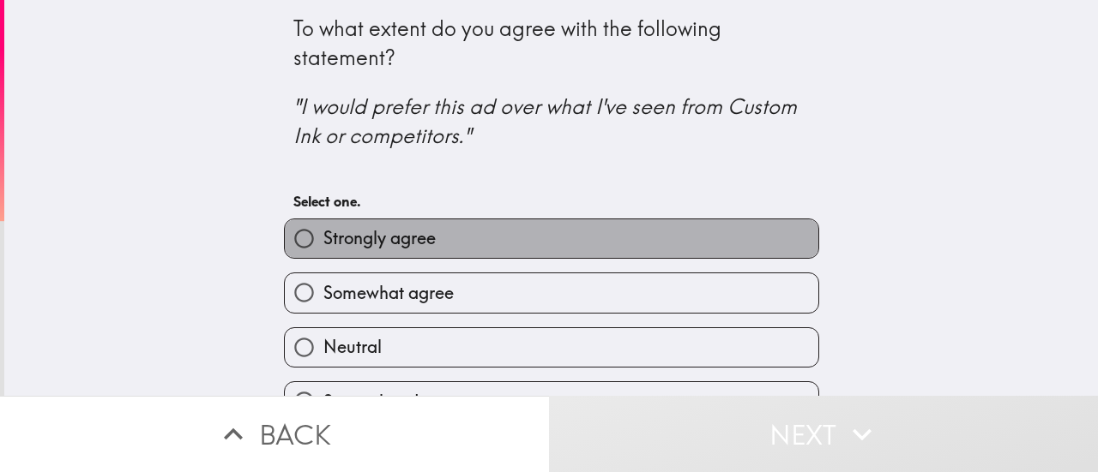
click at [442, 256] on label "Strongly agree" at bounding box center [551, 239] width 533 height 39
click at [323, 256] on input "Strongly agree" at bounding box center [304, 239] width 39 height 39
radio input "true"
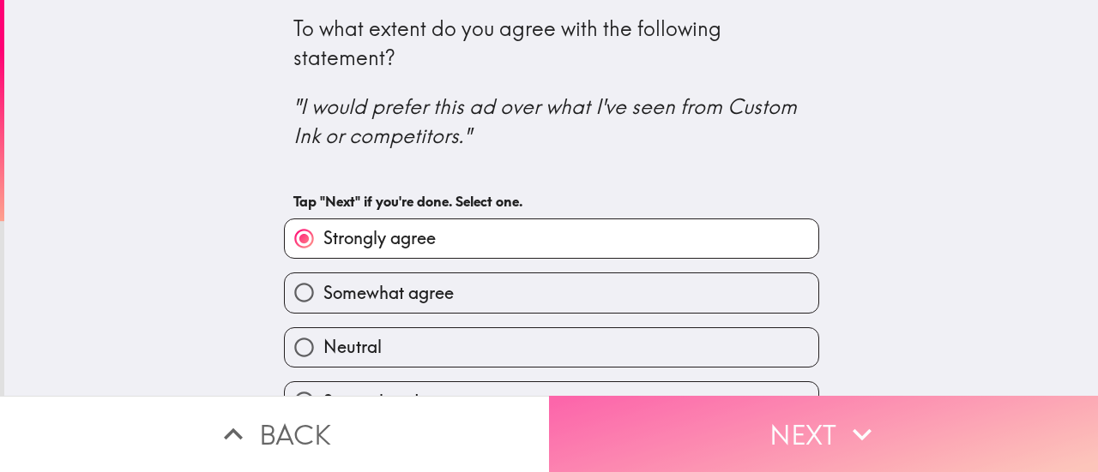
click at [631, 430] on button "Next" at bounding box center [823, 434] width 549 height 76
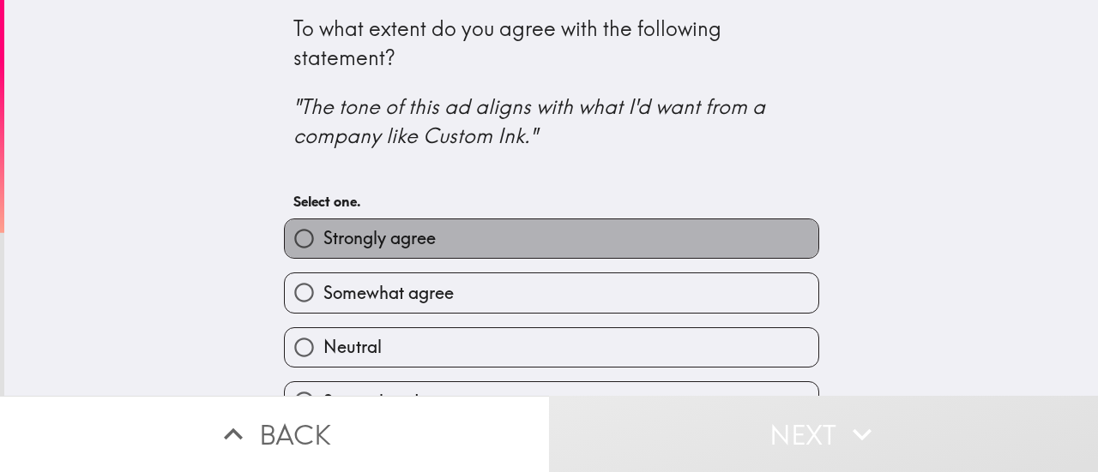
drag, startPoint x: 418, startPoint y: 243, endPoint x: 457, endPoint y: 250, distance: 40.2
click at [417, 243] on span "Strongly agree" at bounding box center [379, 238] width 112 height 24
click at [323, 243] on input "Strongly agree" at bounding box center [304, 239] width 39 height 39
radio input "true"
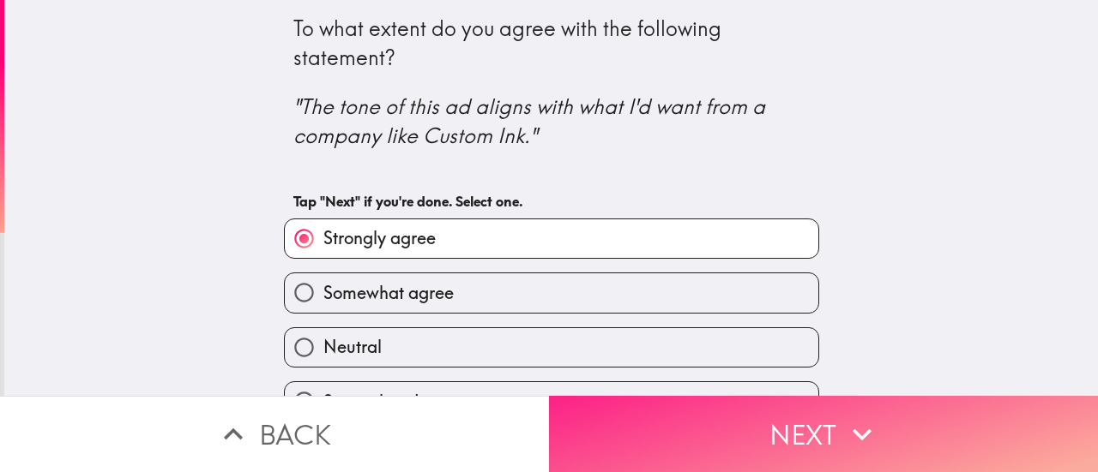
click at [658, 433] on button "Next" at bounding box center [823, 434] width 549 height 76
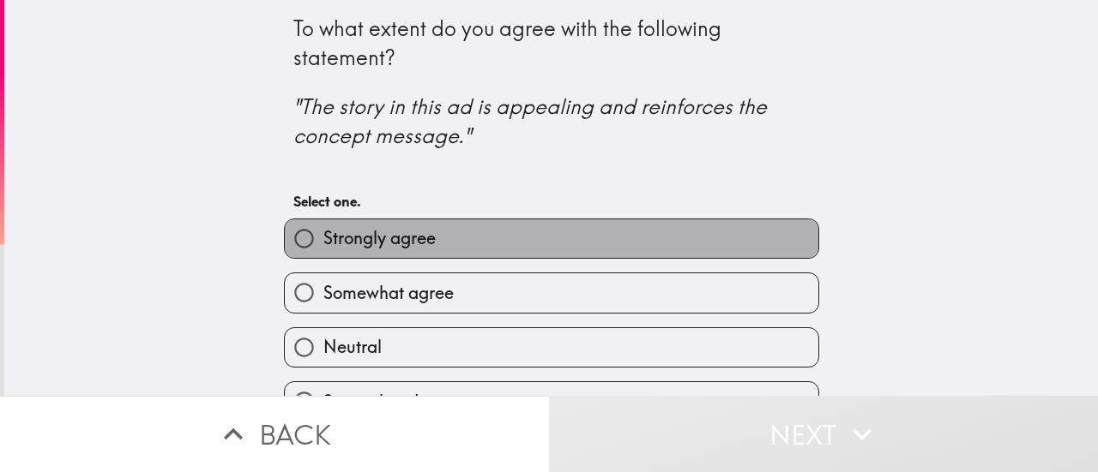
click at [379, 241] on span "Strongly agree" at bounding box center [379, 238] width 112 height 24
click at [323, 241] on input "Strongly agree" at bounding box center [304, 239] width 39 height 39
radio input "true"
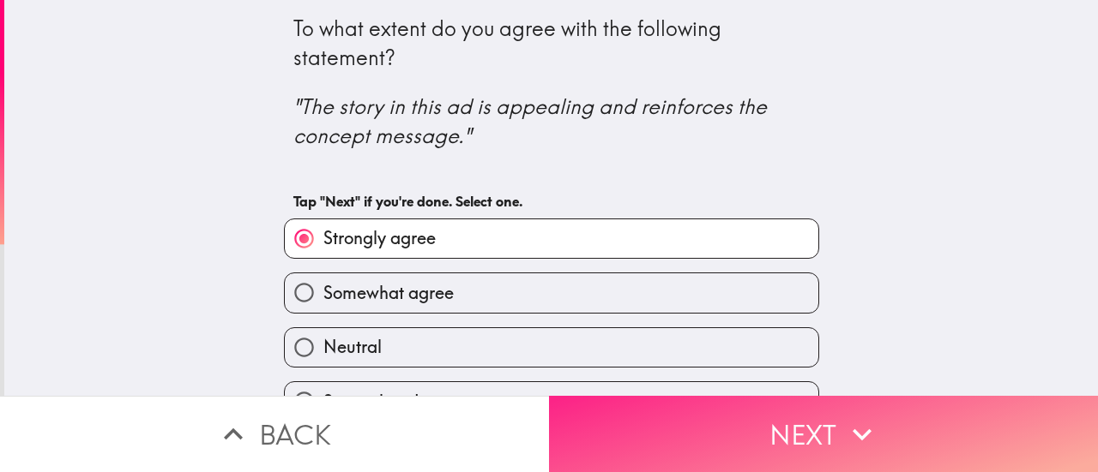
click at [667, 417] on button "Next" at bounding box center [823, 434] width 549 height 76
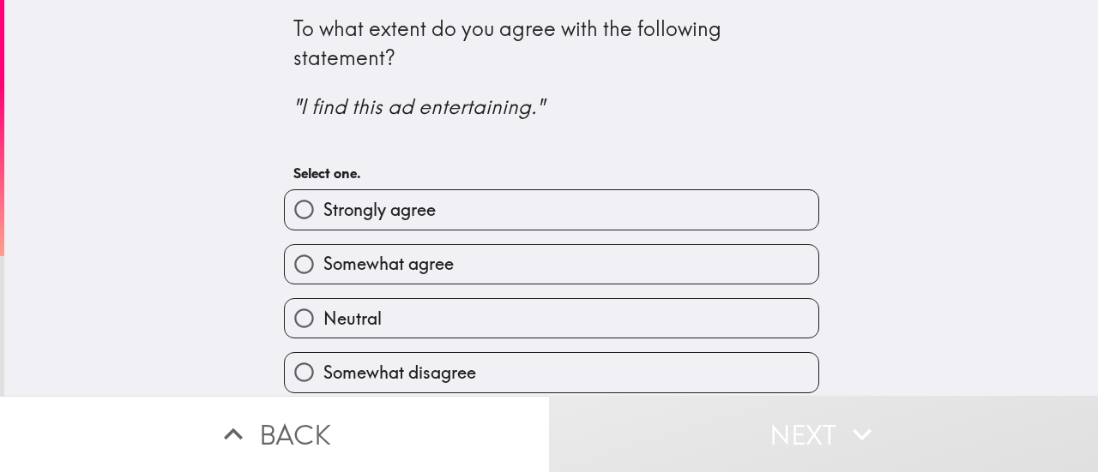
click at [381, 208] on span "Strongly agree" at bounding box center [379, 210] width 112 height 24
click at [323, 208] on input "Strongly agree" at bounding box center [304, 209] width 39 height 39
radio input "true"
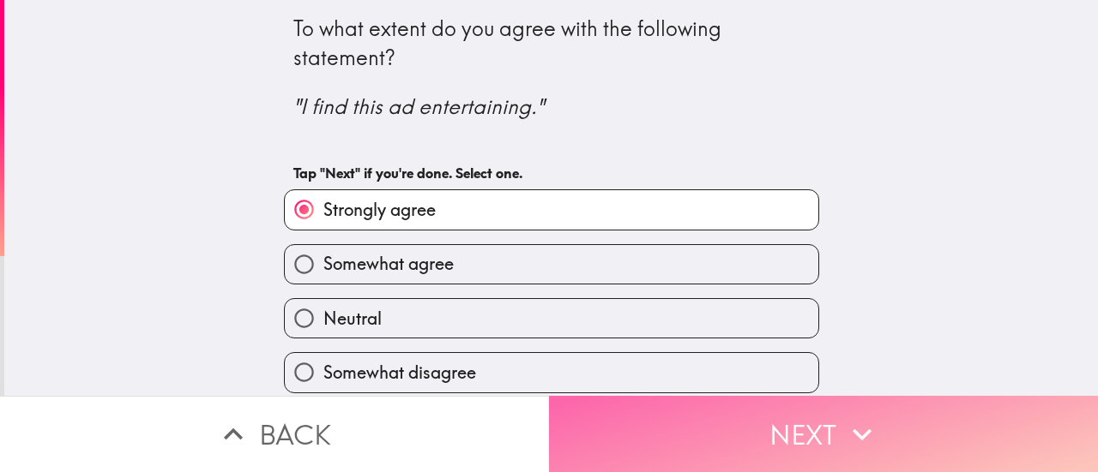
click at [631, 414] on button "Next" at bounding box center [823, 434] width 549 height 76
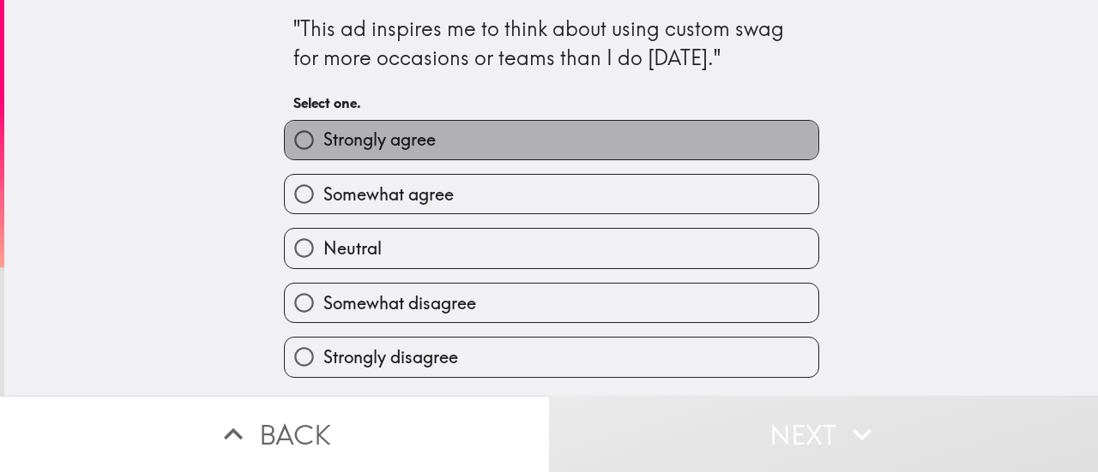
click at [425, 135] on label "Strongly agree" at bounding box center [551, 140] width 533 height 39
click at [323, 135] on input "Strongly agree" at bounding box center [304, 140] width 39 height 39
radio input "true"
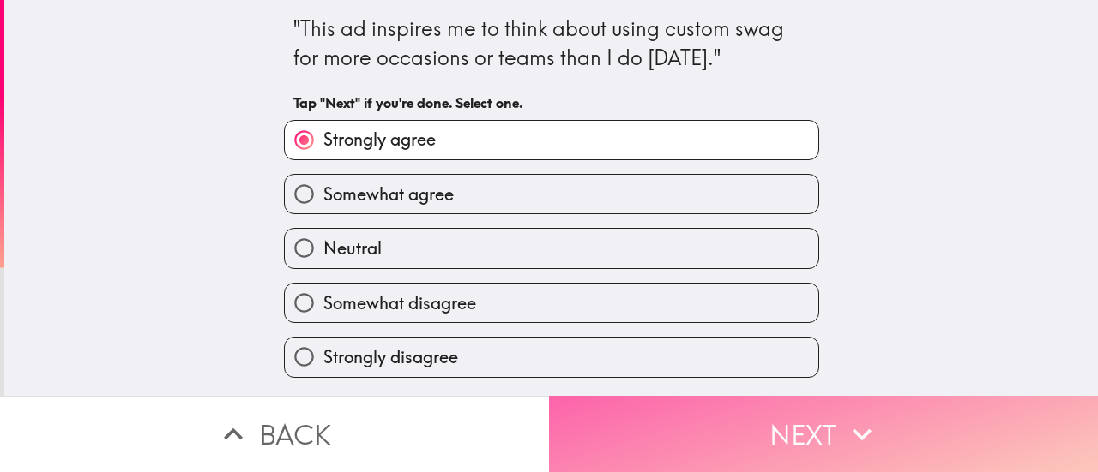
click at [687, 437] on button "Next" at bounding box center [823, 434] width 549 height 76
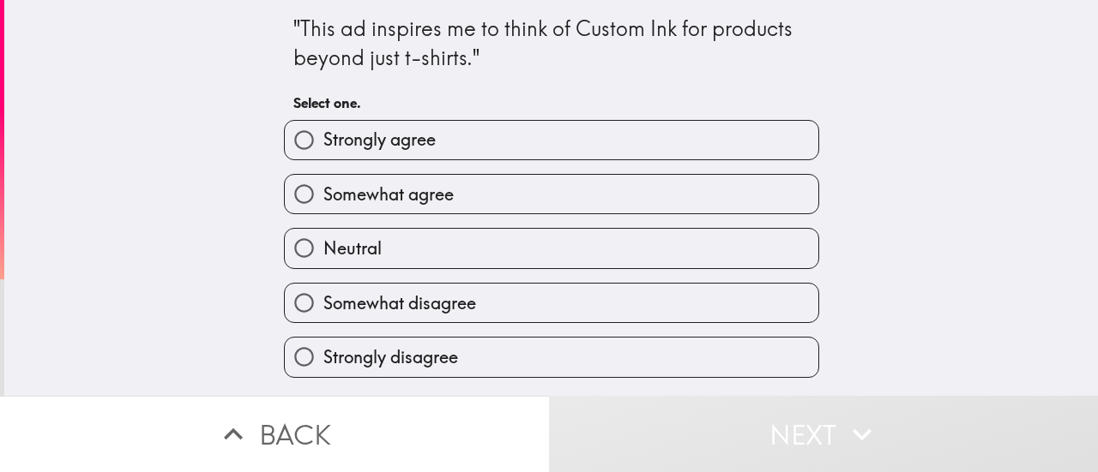
click at [366, 136] on span "Strongly agree" at bounding box center [379, 140] width 112 height 24
click at [323, 136] on input "Strongly agree" at bounding box center [304, 140] width 39 height 39
radio input "true"
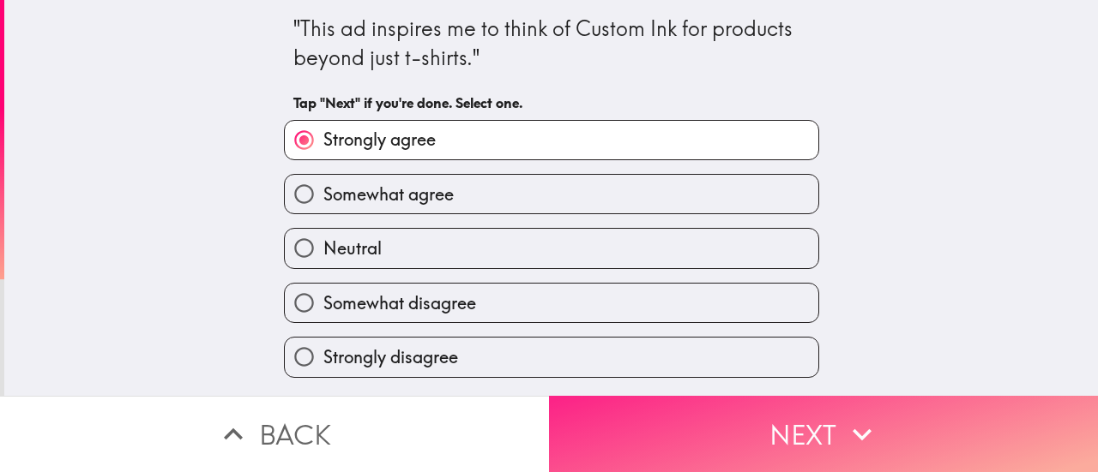
click at [713, 418] on button "Next" at bounding box center [823, 434] width 549 height 76
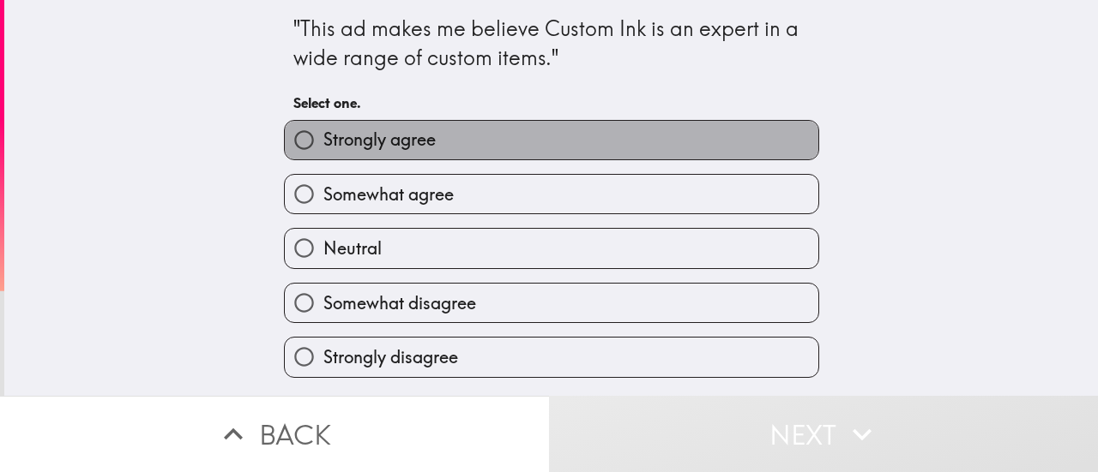
click at [389, 132] on span "Strongly agree" at bounding box center [379, 140] width 112 height 24
click at [323, 132] on input "Strongly agree" at bounding box center [304, 140] width 39 height 39
radio input "true"
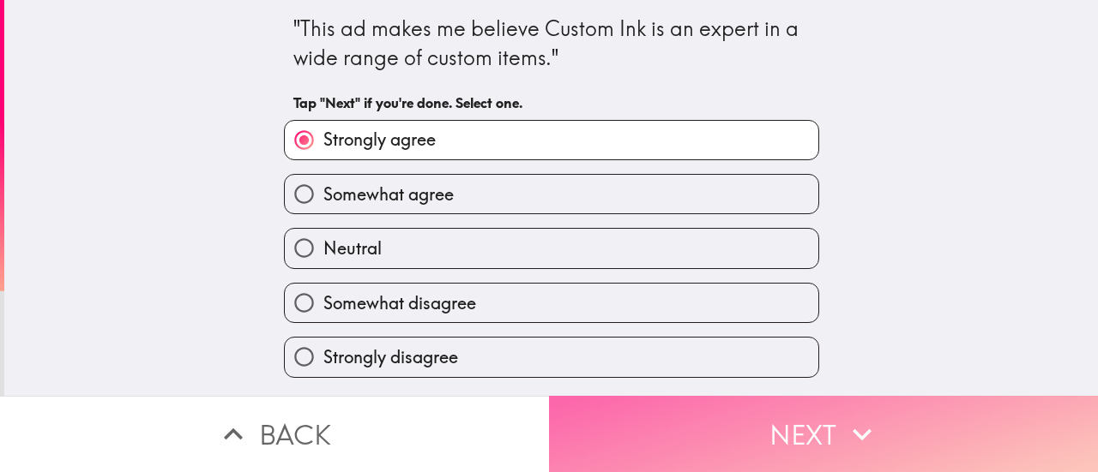
click at [739, 424] on button "Next" at bounding box center [823, 434] width 549 height 76
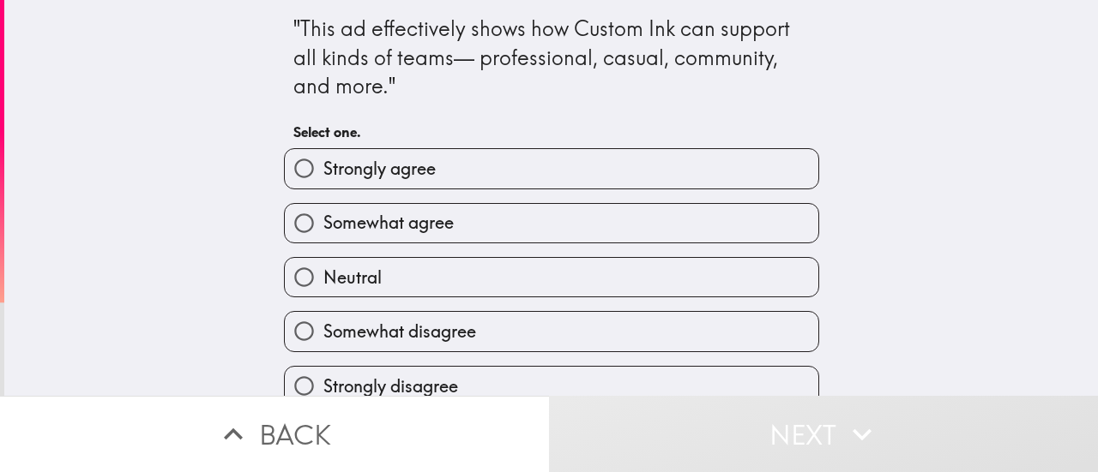
click at [444, 164] on label "Strongly agree" at bounding box center [551, 168] width 533 height 39
click at [323, 164] on input "Strongly agree" at bounding box center [304, 168] width 39 height 39
radio input "true"
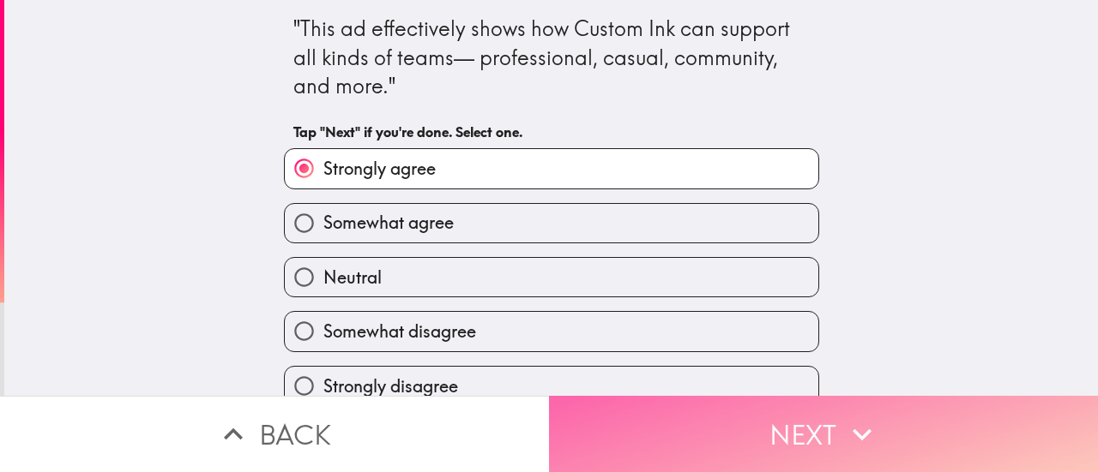
click at [731, 418] on button "Next" at bounding box center [823, 434] width 549 height 76
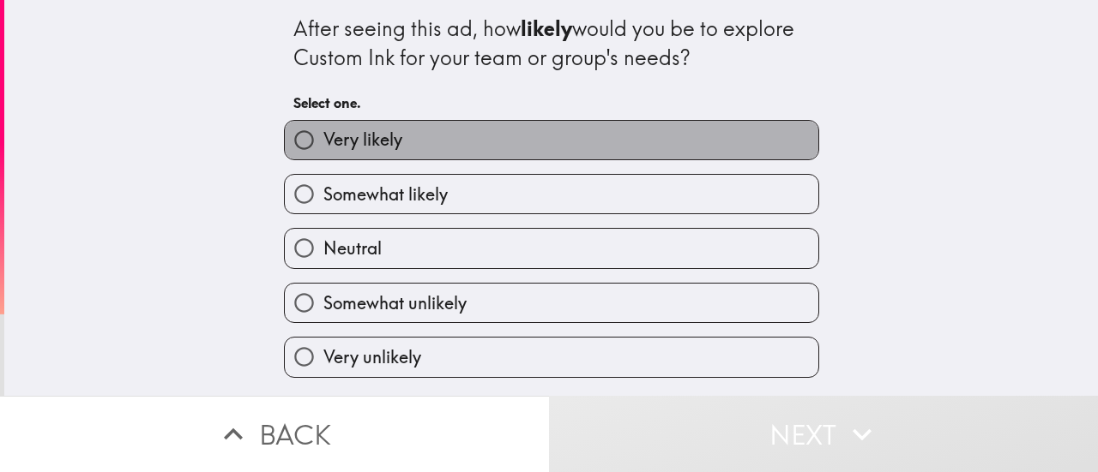
click at [580, 144] on label "Very likely" at bounding box center [551, 140] width 533 height 39
click at [323, 144] on input "Very likely" at bounding box center [304, 140] width 39 height 39
radio input "true"
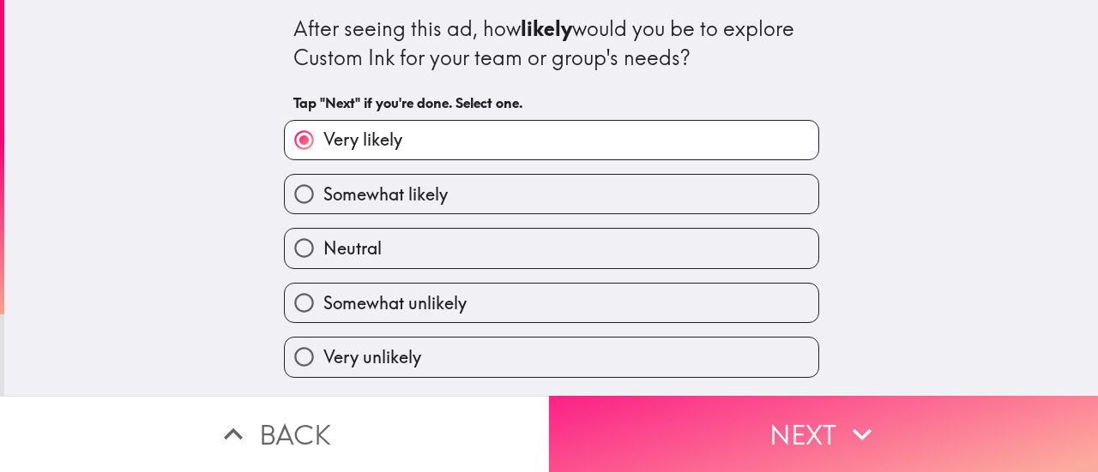
click at [720, 430] on button "Next" at bounding box center [823, 434] width 549 height 76
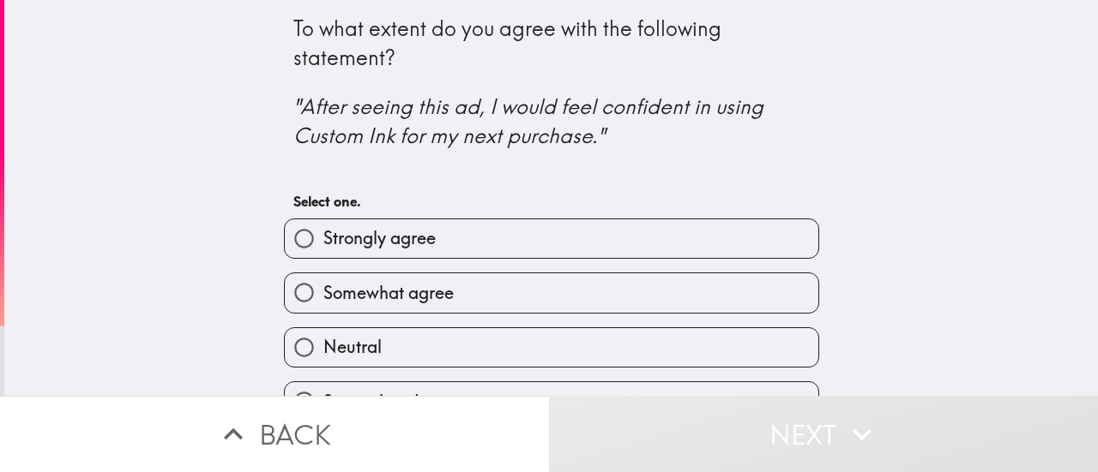
click at [270, 226] on div "Strongly agree" at bounding box center [544, 232] width 549 height 54
click at [370, 244] on span "Strongly agree" at bounding box center [379, 238] width 112 height 24
click at [323, 244] on input "Strongly agree" at bounding box center [304, 239] width 39 height 39
radio input "true"
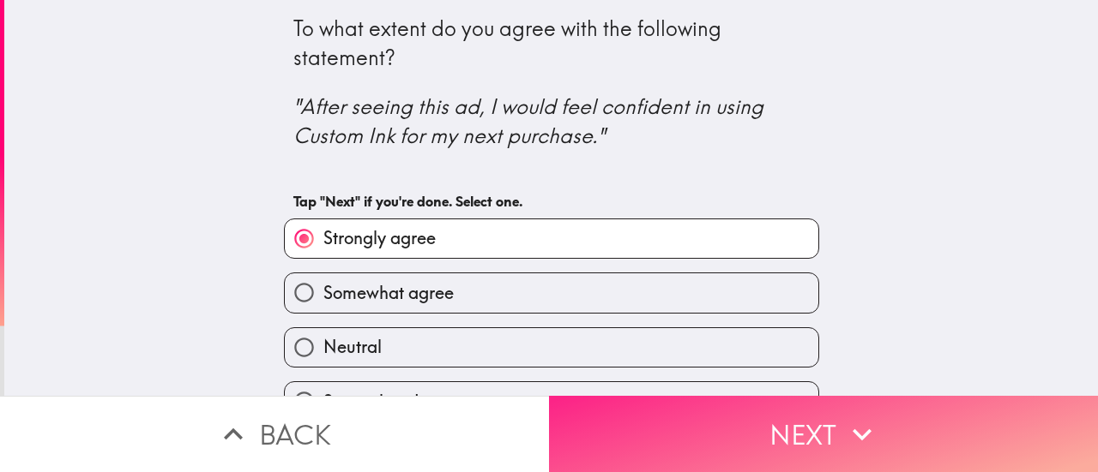
click at [776, 424] on button "Next" at bounding box center [823, 434] width 549 height 76
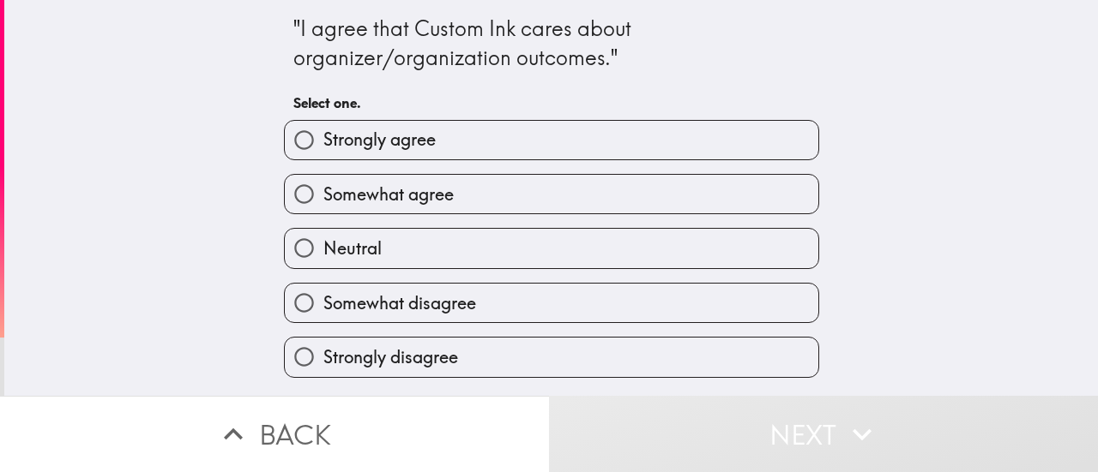
click at [387, 133] on span "Strongly agree" at bounding box center [379, 140] width 112 height 24
click at [323, 133] on input "Strongly agree" at bounding box center [304, 140] width 39 height 39
radio input "true"
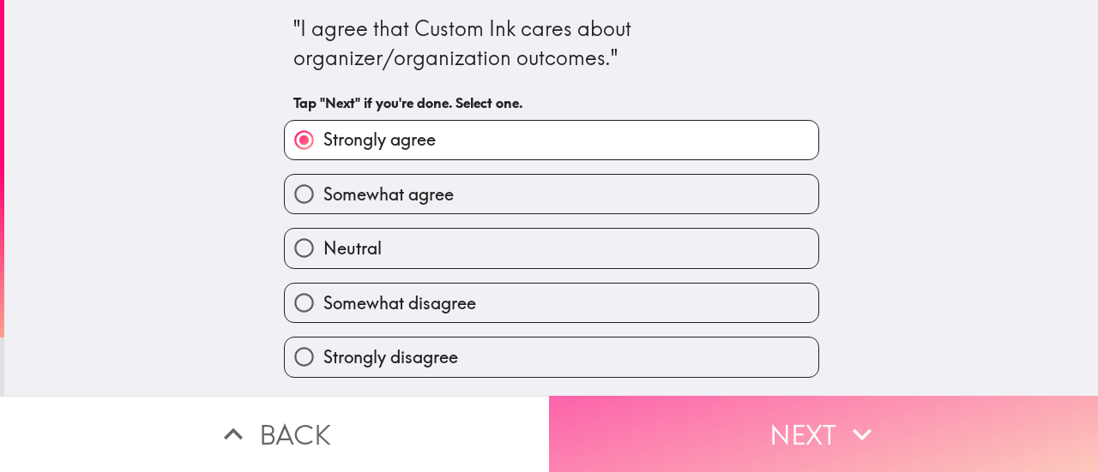
click at [731, 414] on button "Next" at bounding box center [823, 434] width 549 height 76
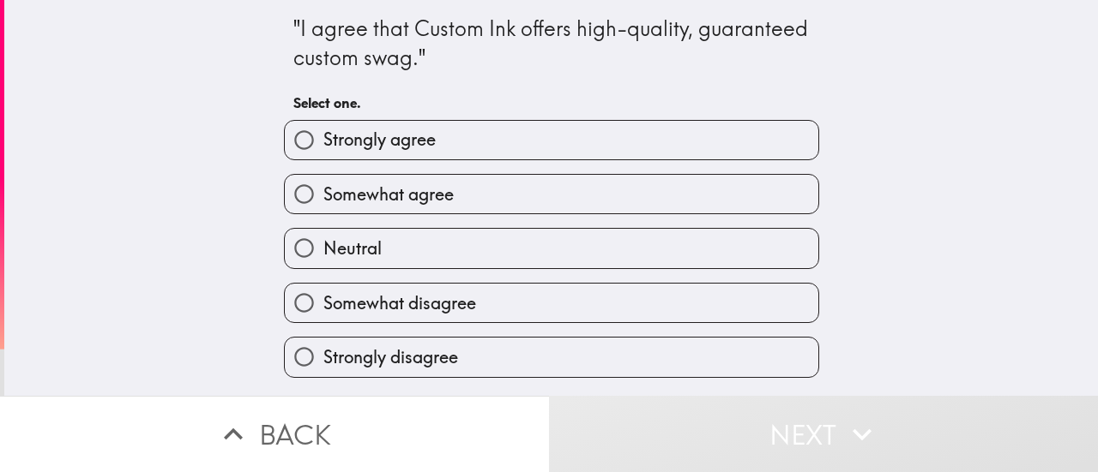
click at [367, 140] on span "Strongly agree" at bounding box center [379, 140] width 112 height 24
click at [323, 140] on input "Strongly agree" at bounding box center [304, 140] width 39 height 39
radio input "true"
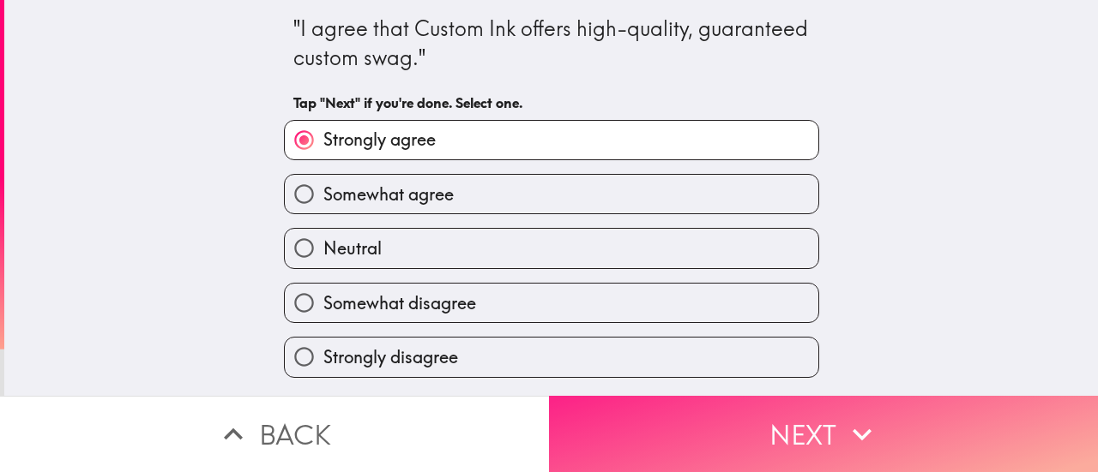
click at [744, 431] on button "Next" at bounding box center [823, 434] width 549 height 76
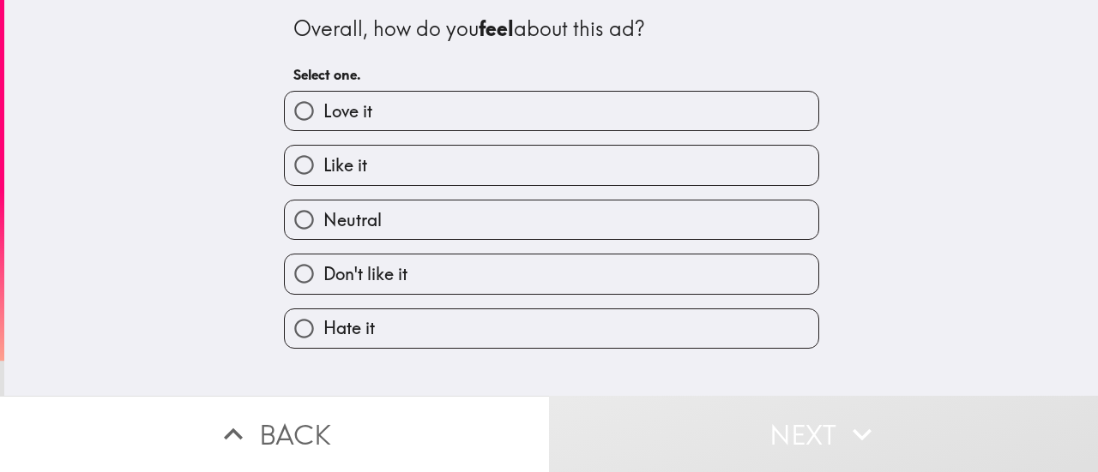
click at [326, 111] on span "Love it" at bounding box center [347, 111] width 49 height 24
click at [323, 111] on input "Love it" at bounding box center [304, 111] width 39 height 39
radio input "true"
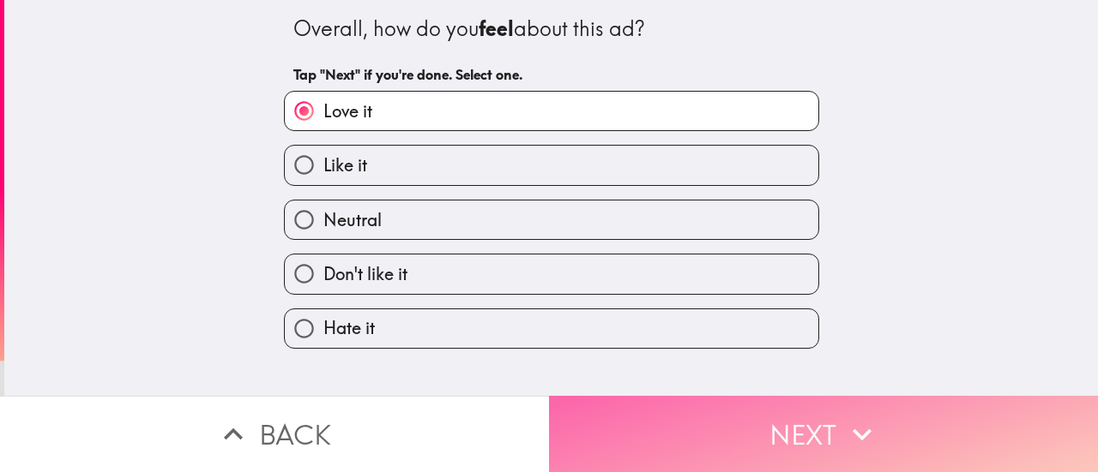
click at [751, 419] on button "Next" at bounding box center [823, 434] width 549 height 76
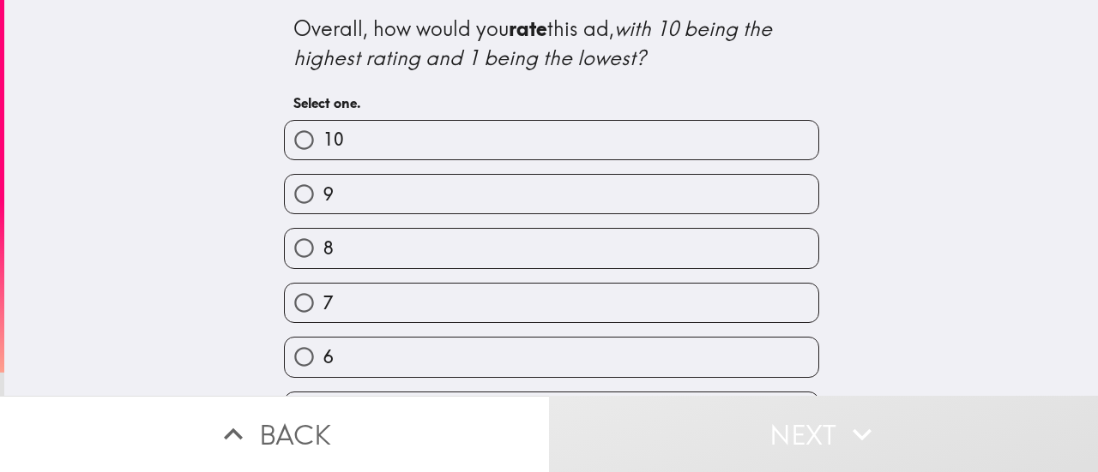
click at [331, 133] on label "10" at bounding box center [551, 140] width 533 height 39
click at [323, 133] on input "10" at bounding box center [304, 140] width 39 height 39
radio input "true"
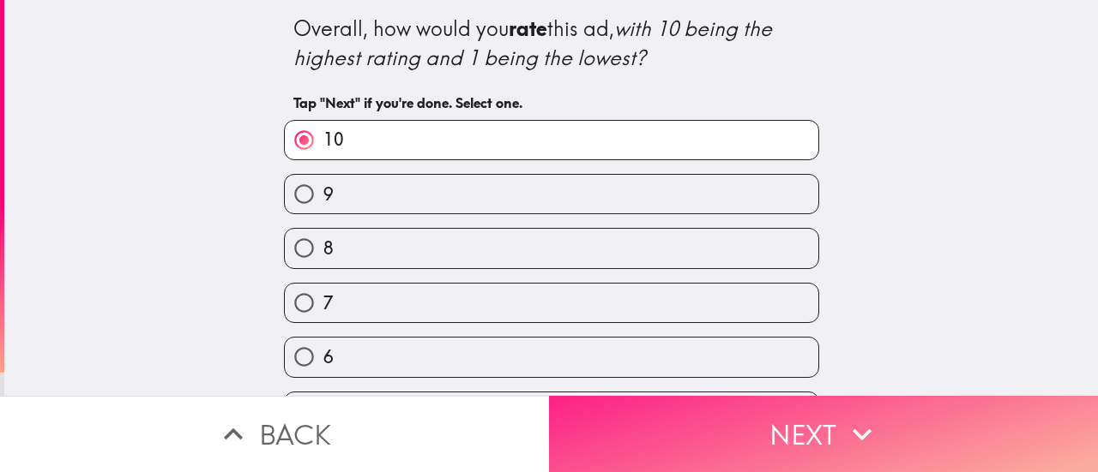
click at [744, 416] on button "Next" at bounding box center [823, 434] width 549 height 76
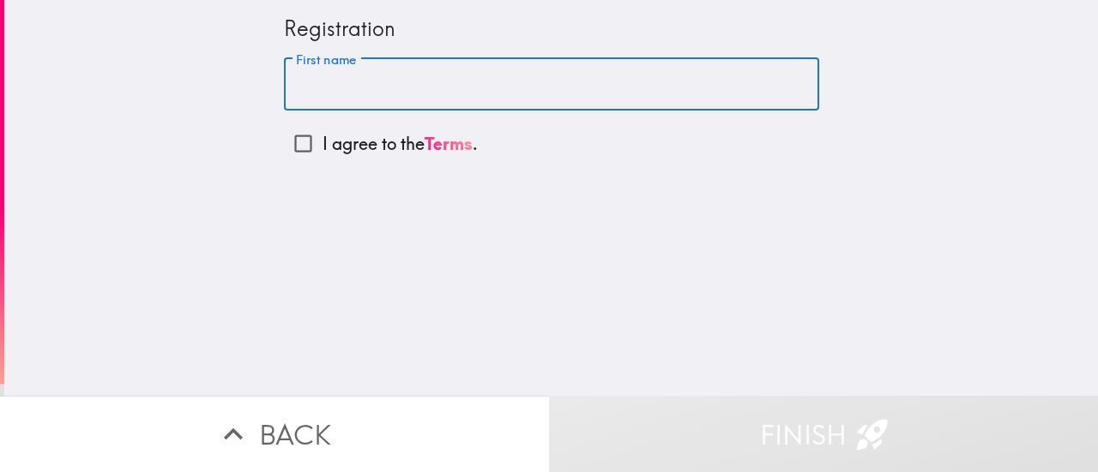
click at [353, 82] on input "First name" at bounding box center [551, 84] width 535 height 53
click at [284, 142] on input "I agree to the Terms ." at bounding box center [303, 143] width 39 height 39
checkbox input "true"
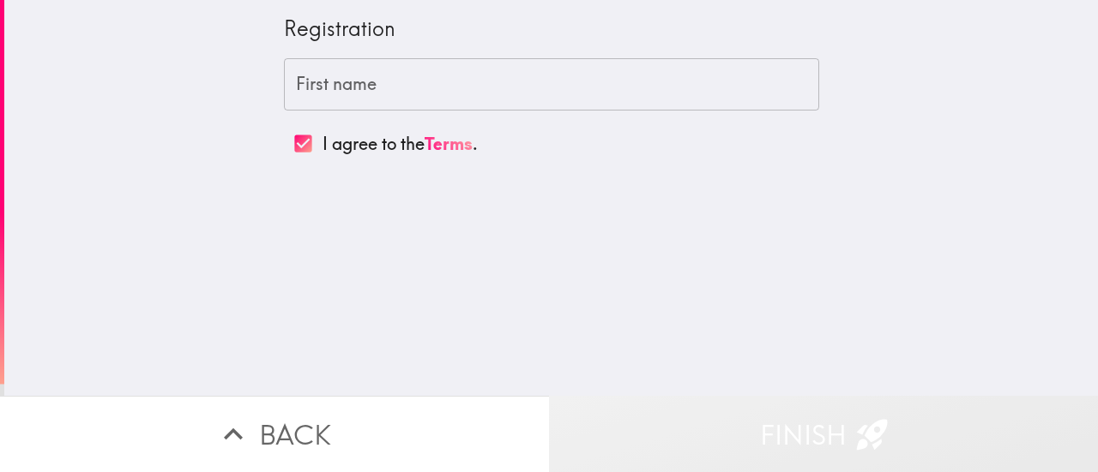
click at [736, 426] on button "Finish" at bounding box center [823, 434] width 549 height 76
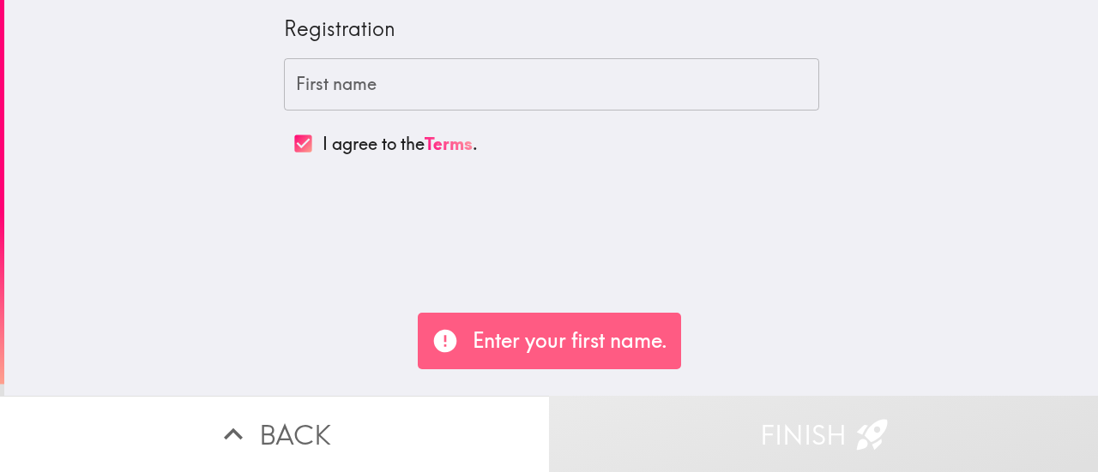
click at [523, 341] on p "Enter your first name." at bounding box center [569, 341] width 195 height 29
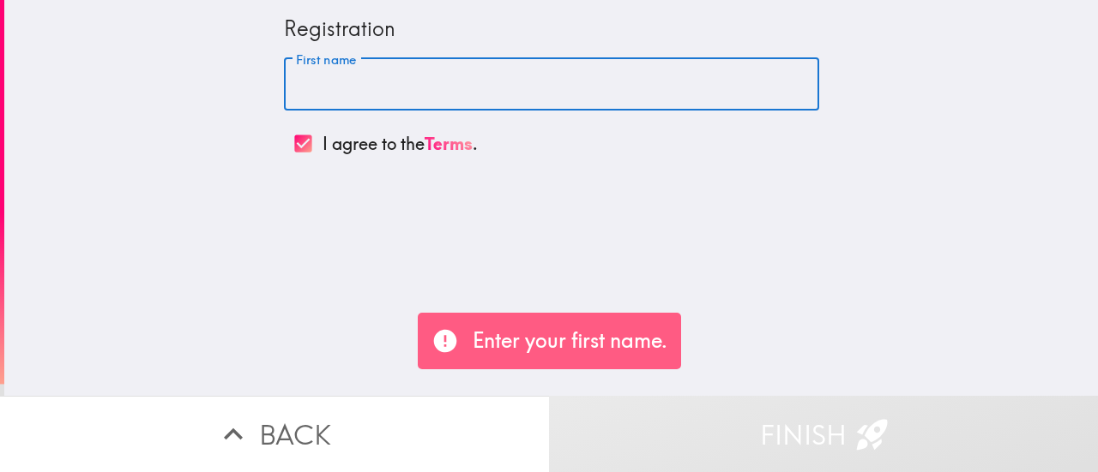
click at [364, 88] on input "First name" at bounding box center [551, 84] width 535 height 53
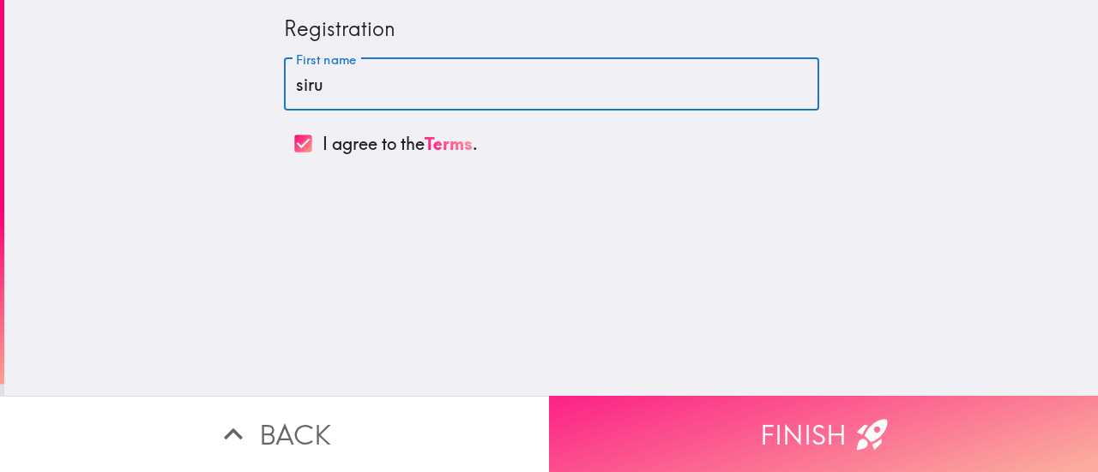
type input "siru"
click at [692, 409] on button "Finish" at bounding box center [823, 434] width 549 height 76
